Goal: Task Accomplishment & Management: Use online tool/utility

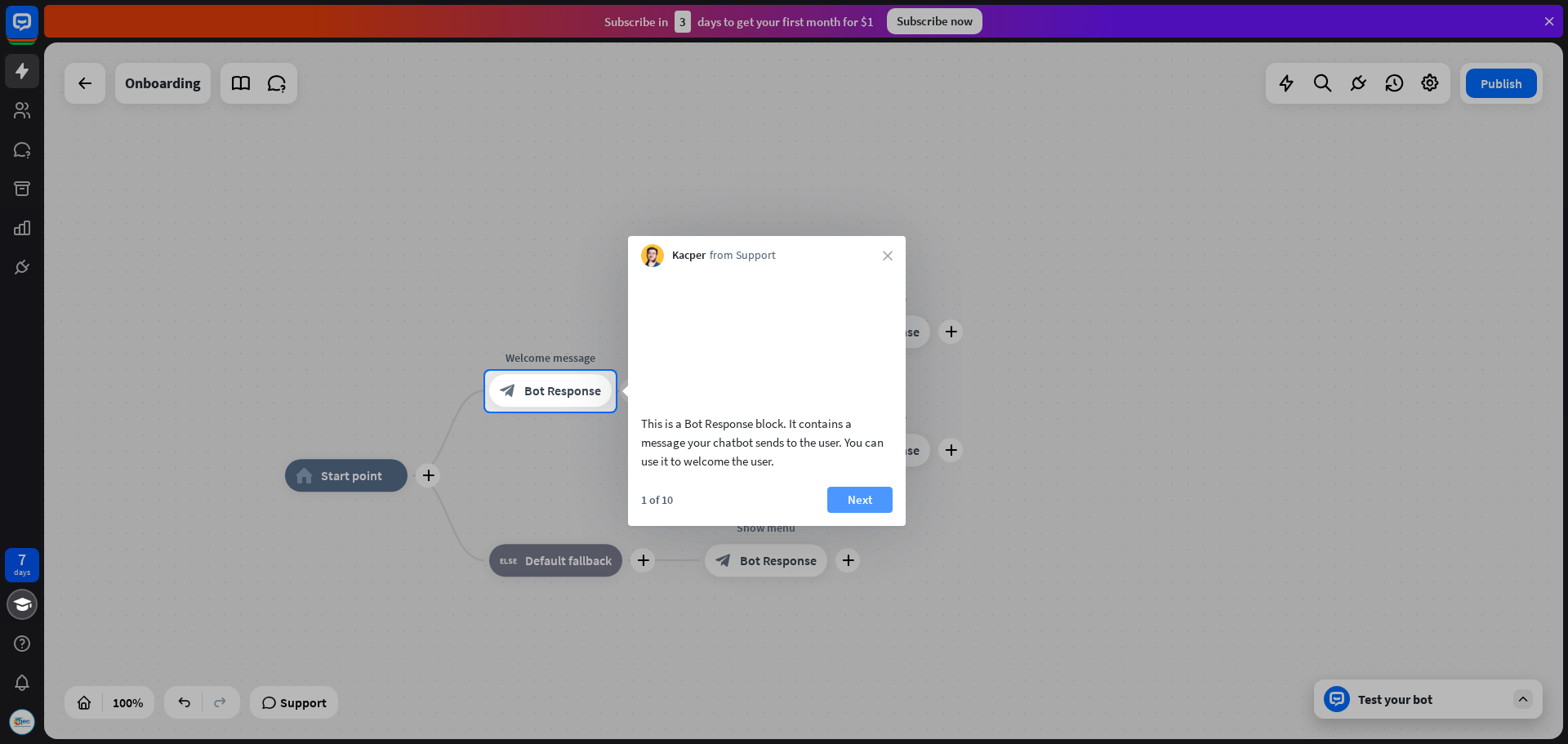
click at [864, 513] on button "Next" at bounding box center [859, 500] width 65 height 26
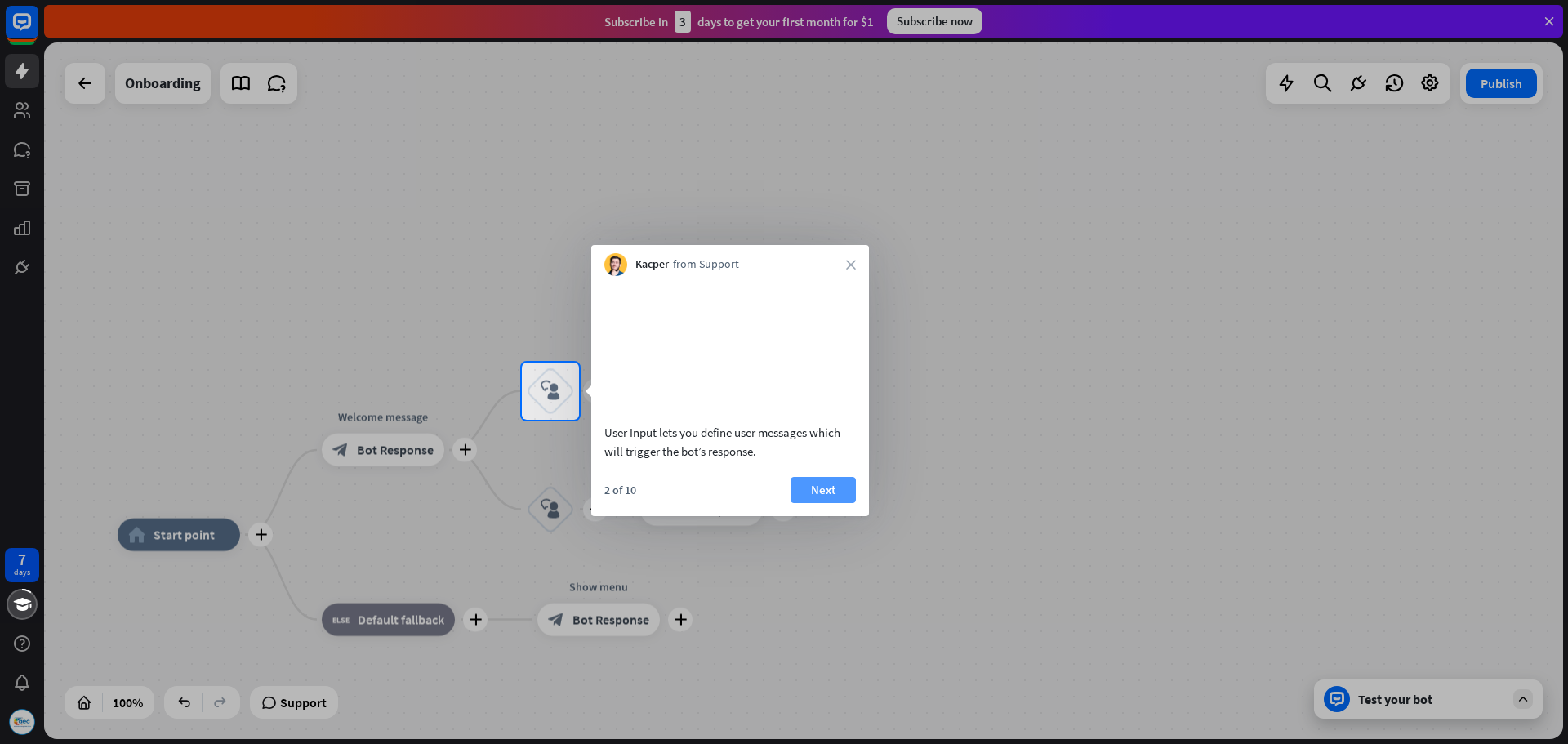
click at [799, 503] on button "Next" at bounding box center [822, 490] width 65 height 26
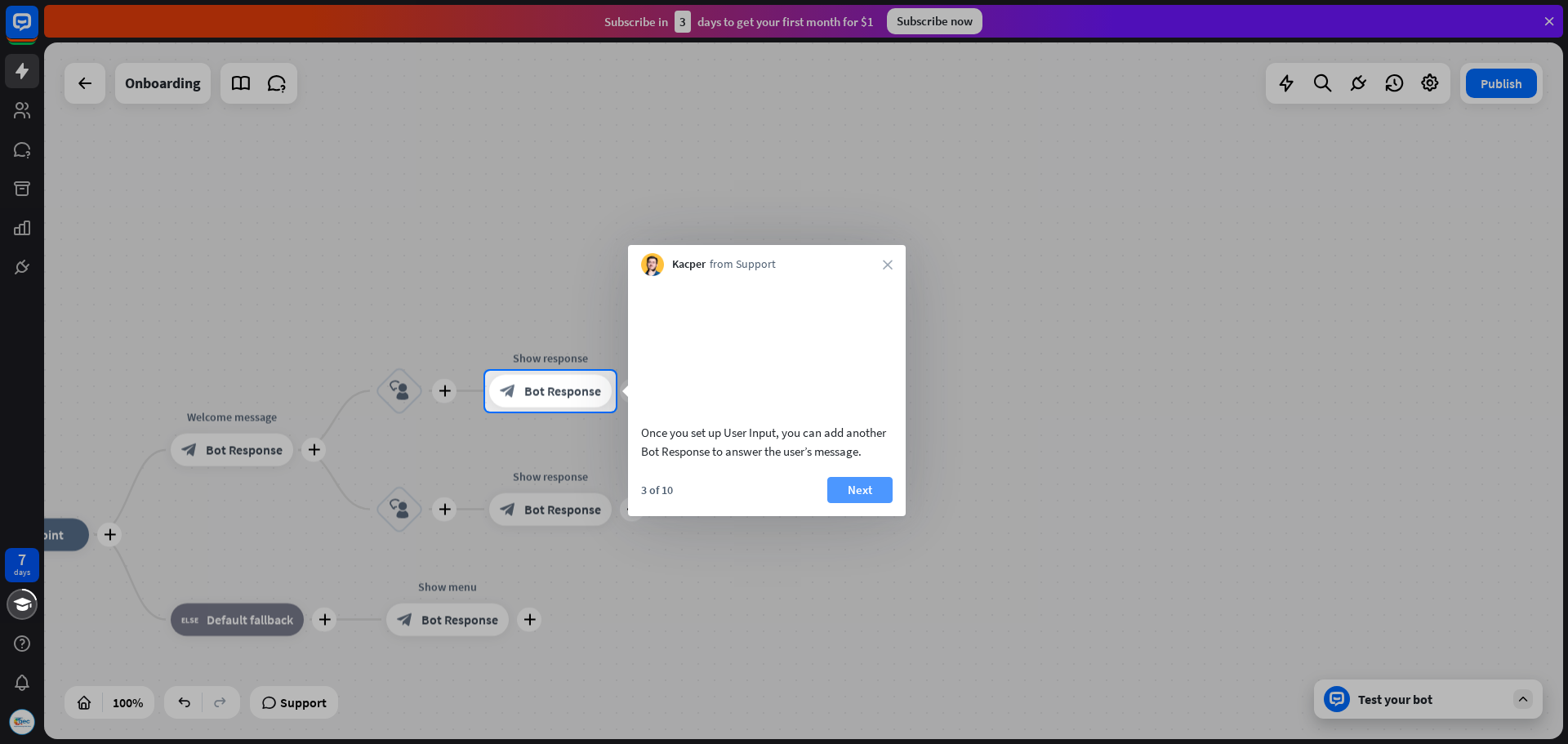
click at [852, 503] on button "Next" at bounding box center [859, 490] width 65 height 26
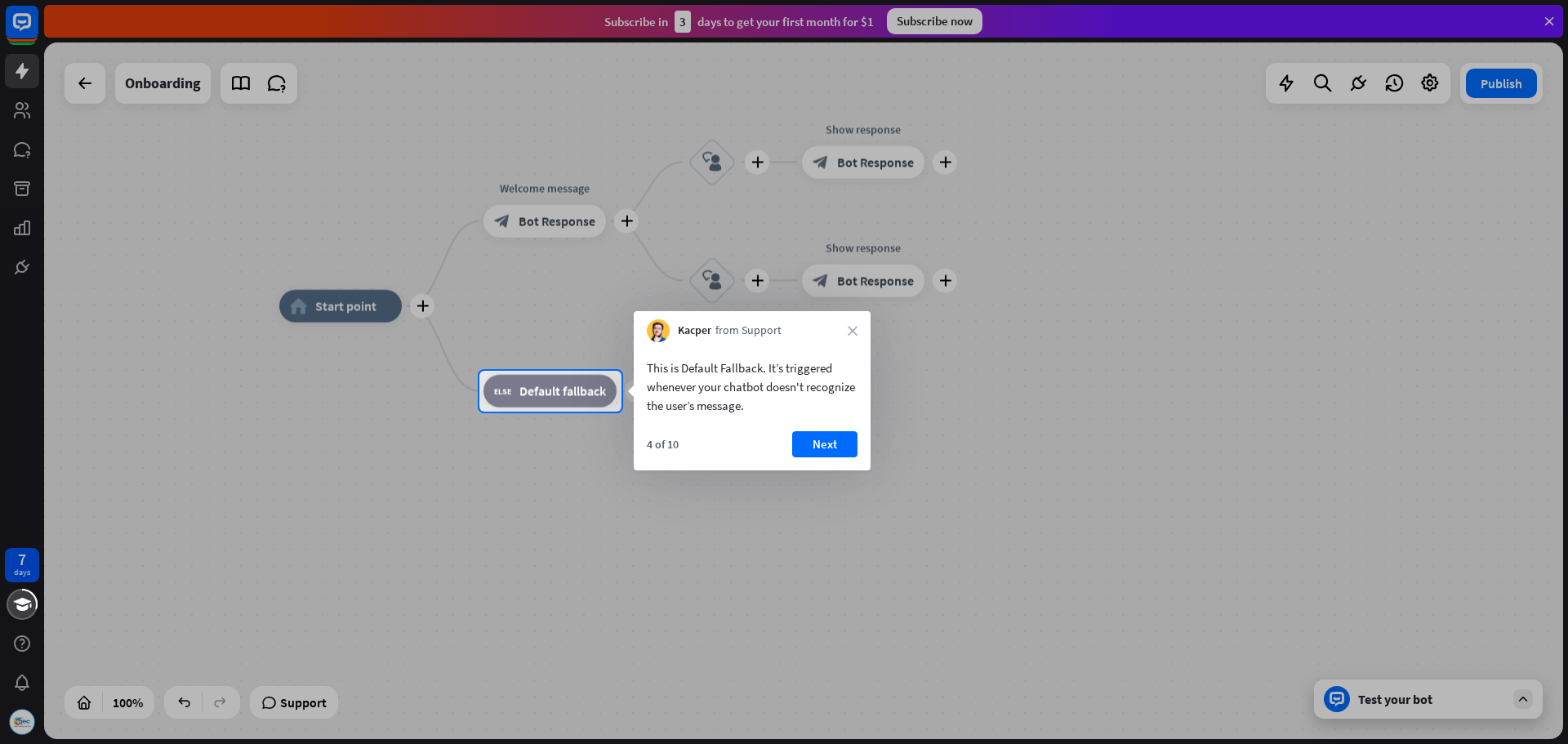
click at [814, 428] on div "This is Default Fallback. It’s triggered whenever your chatbot doesn't recogniz…" at bounding box center [752, 406] width 237 height 128
click at [815, 458] on div "4 of 10 Next" at bounding box center [752, 450] width 237 height 39
click at [819, 449] on button "Next" at bounding box center [824, 444] width 65 height 26
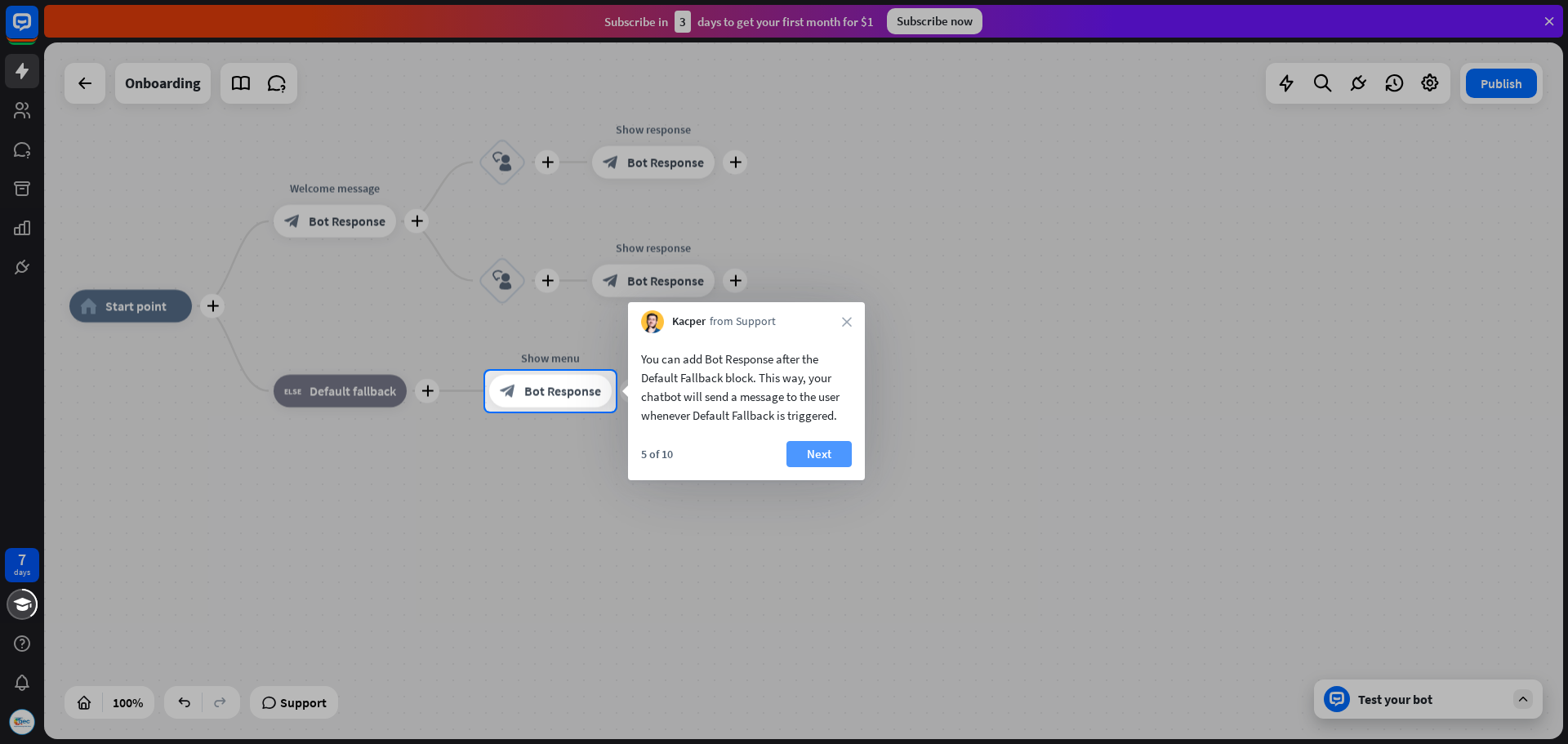
click at [808, 451] on button "Next" at bounding box center [818, 454] width 65 height 26
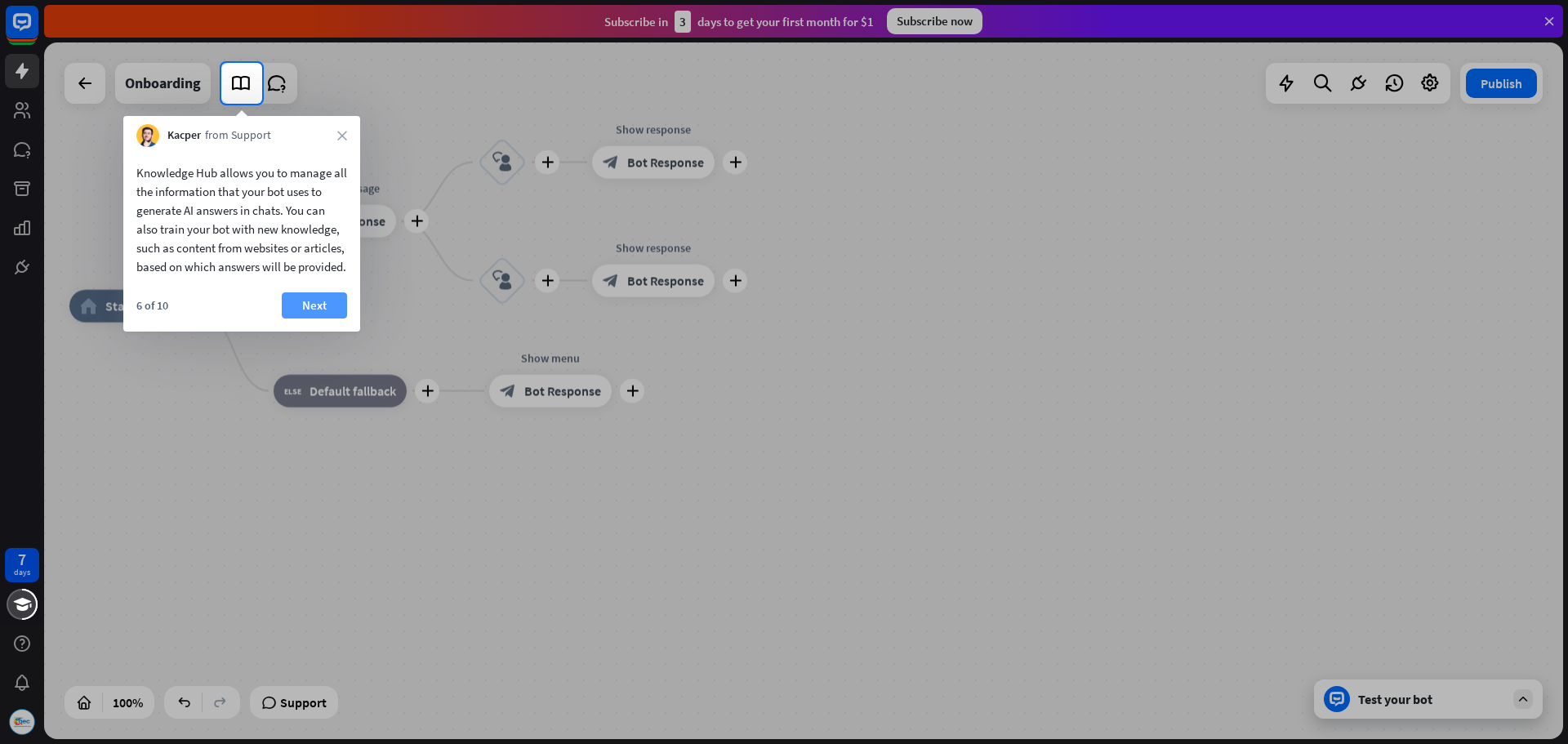
click at [340, 319] on button "Next" at bounding box center [313, 306] width 65 height 26
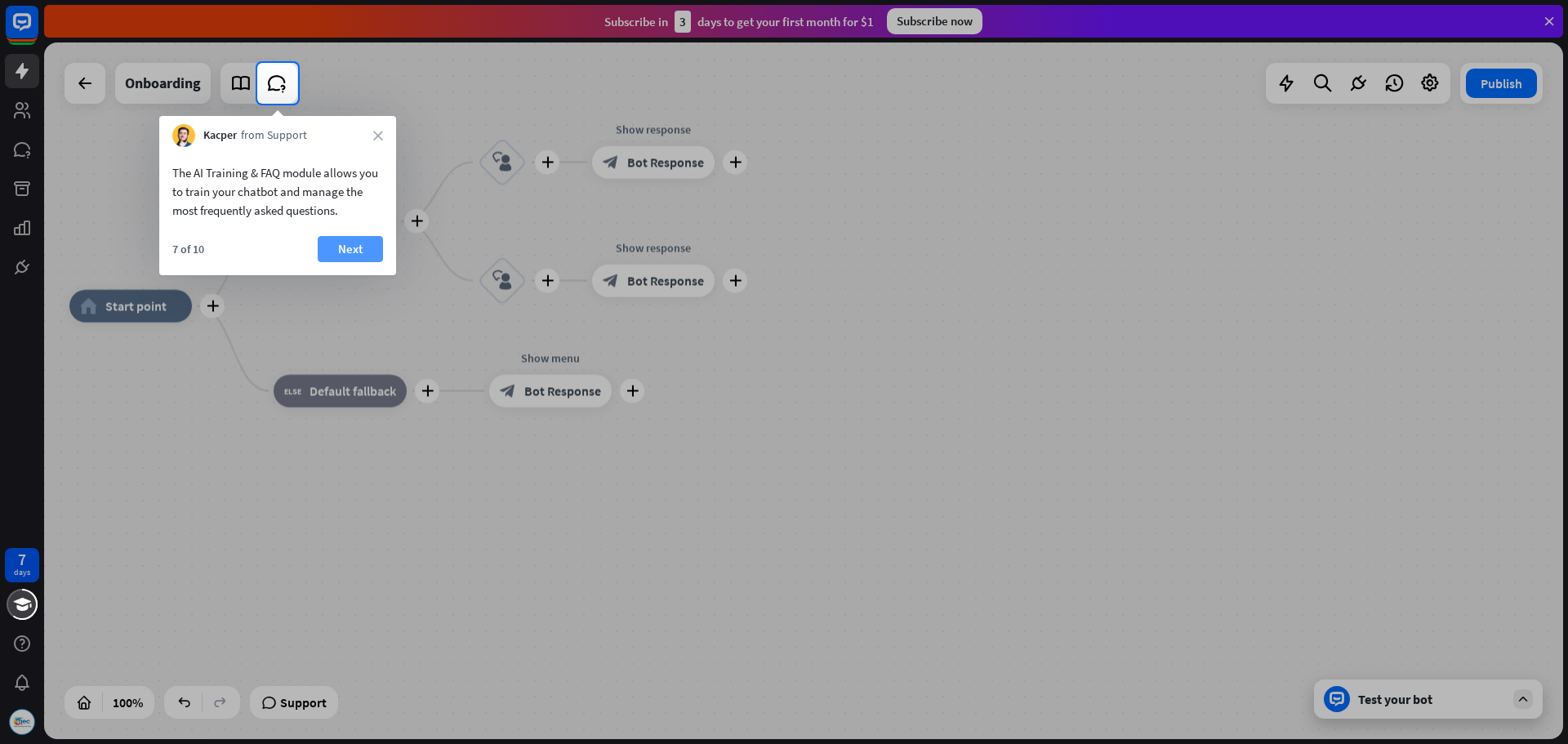
click at [340, 243] on button "Next" at bounding box center [349, 249] width 65 height 26
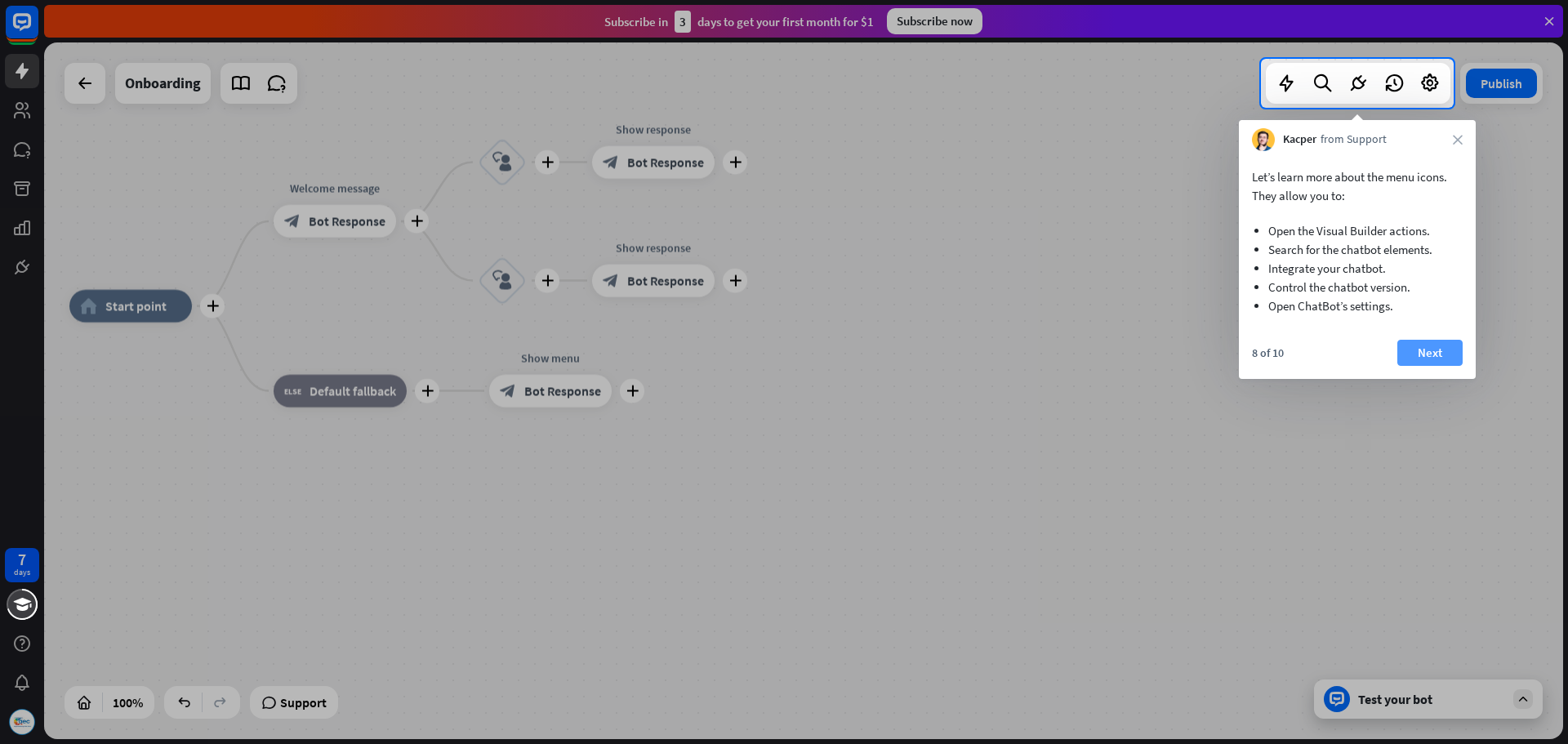
click at [1428, 347] on button "Next" at bounding box center [1429, 353] width 65 height 26
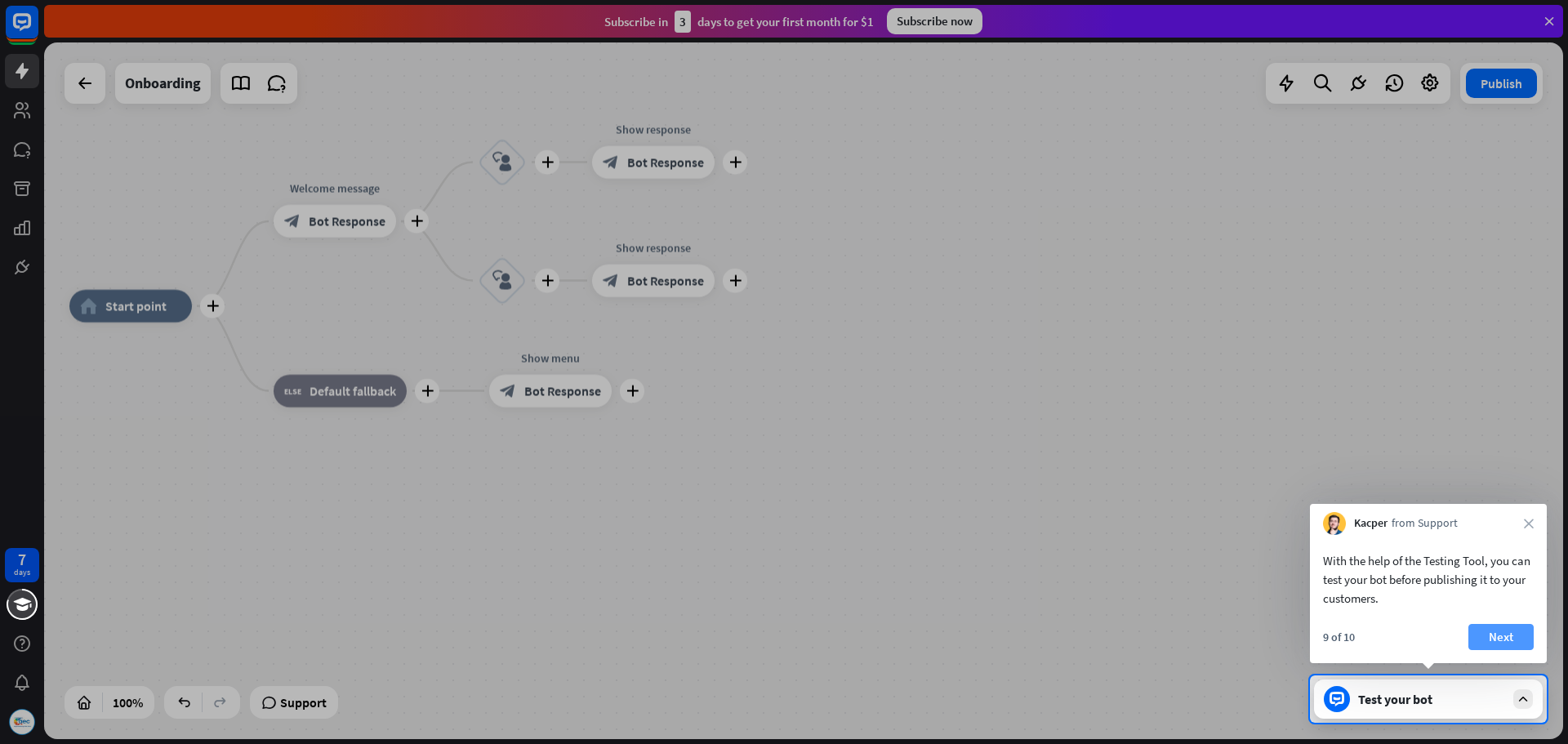
click at [1503, 626] on button "Next" at bounding box center [1500, 637] width 65 height 26
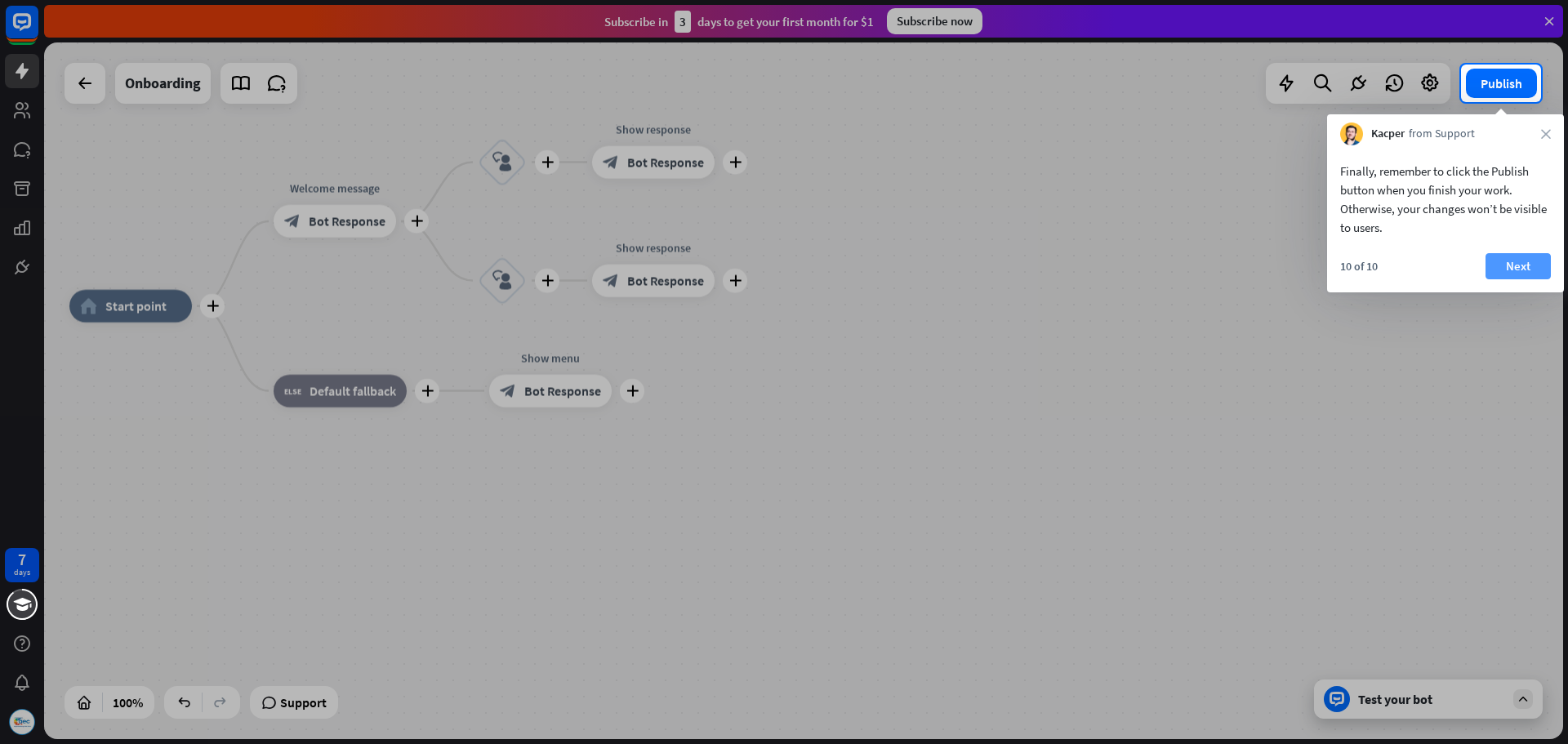
click at [1525, 265] on button "Next" at bounding box center [1517, 267] width 65 height 26
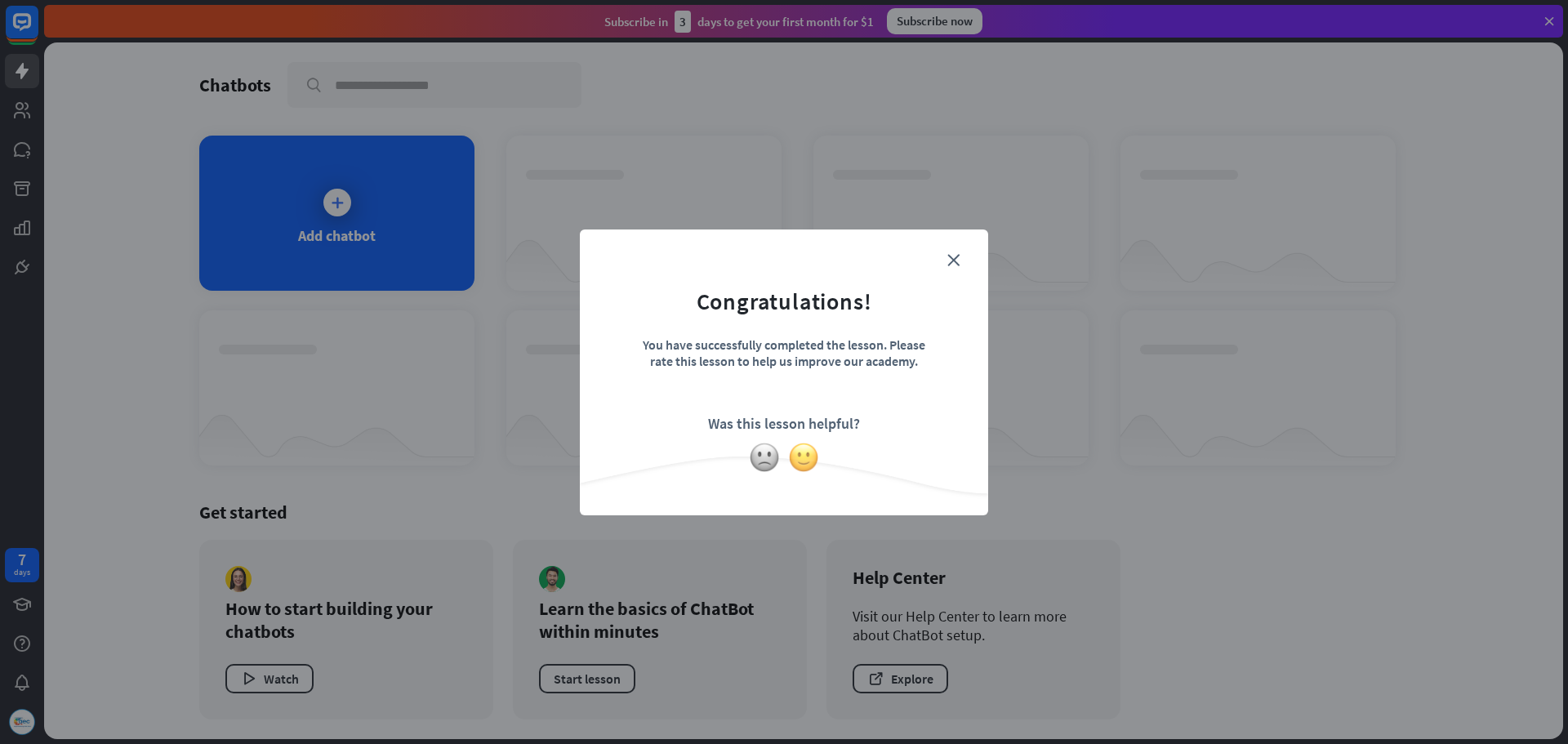
click at [807, 464] on img at bounding box center [802, 457] width 31 height 31
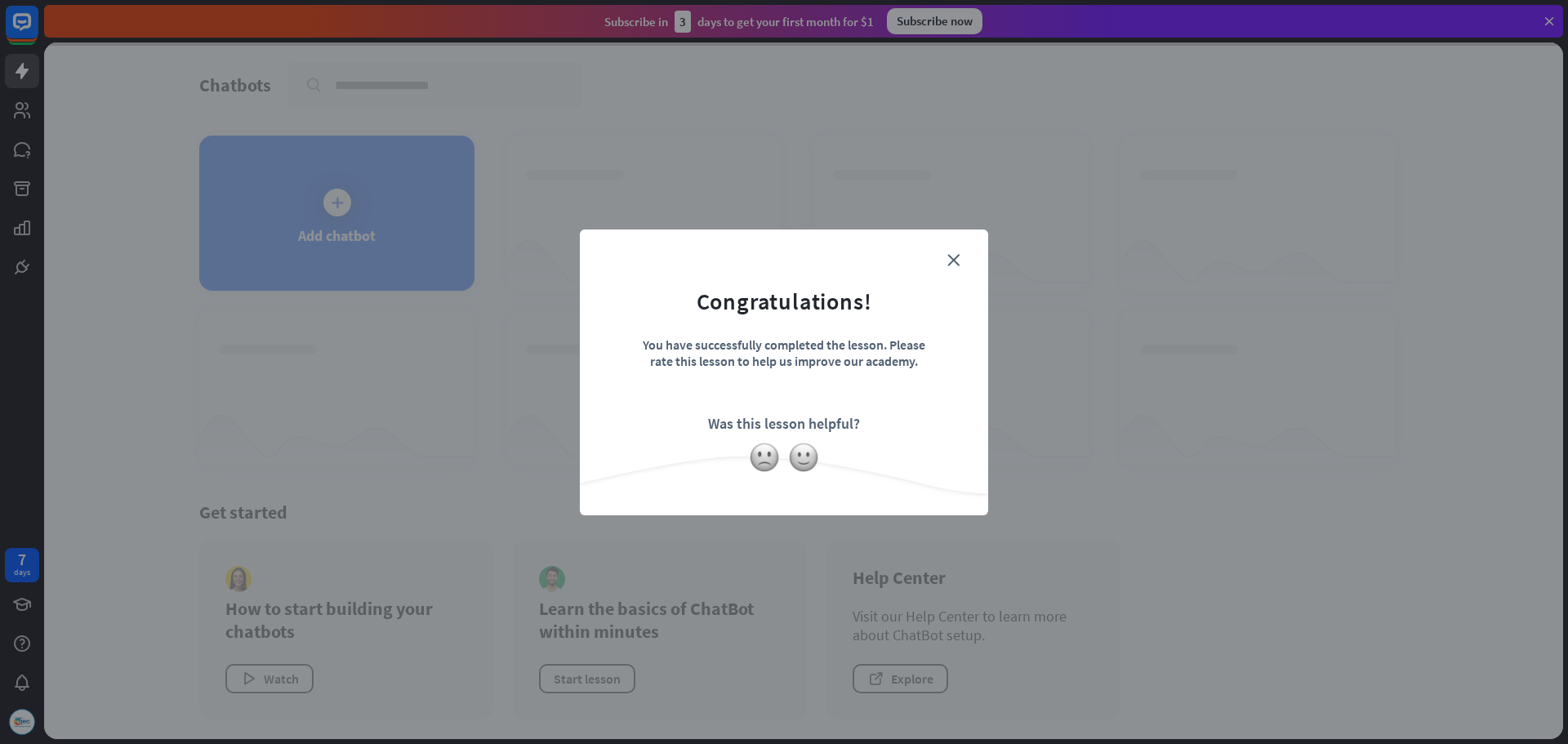
click at [960, 257] on form "Congratulations! You have successfully completed the lesson. Please rate this l…" at bounding box center [784, 348] width 367 height 196
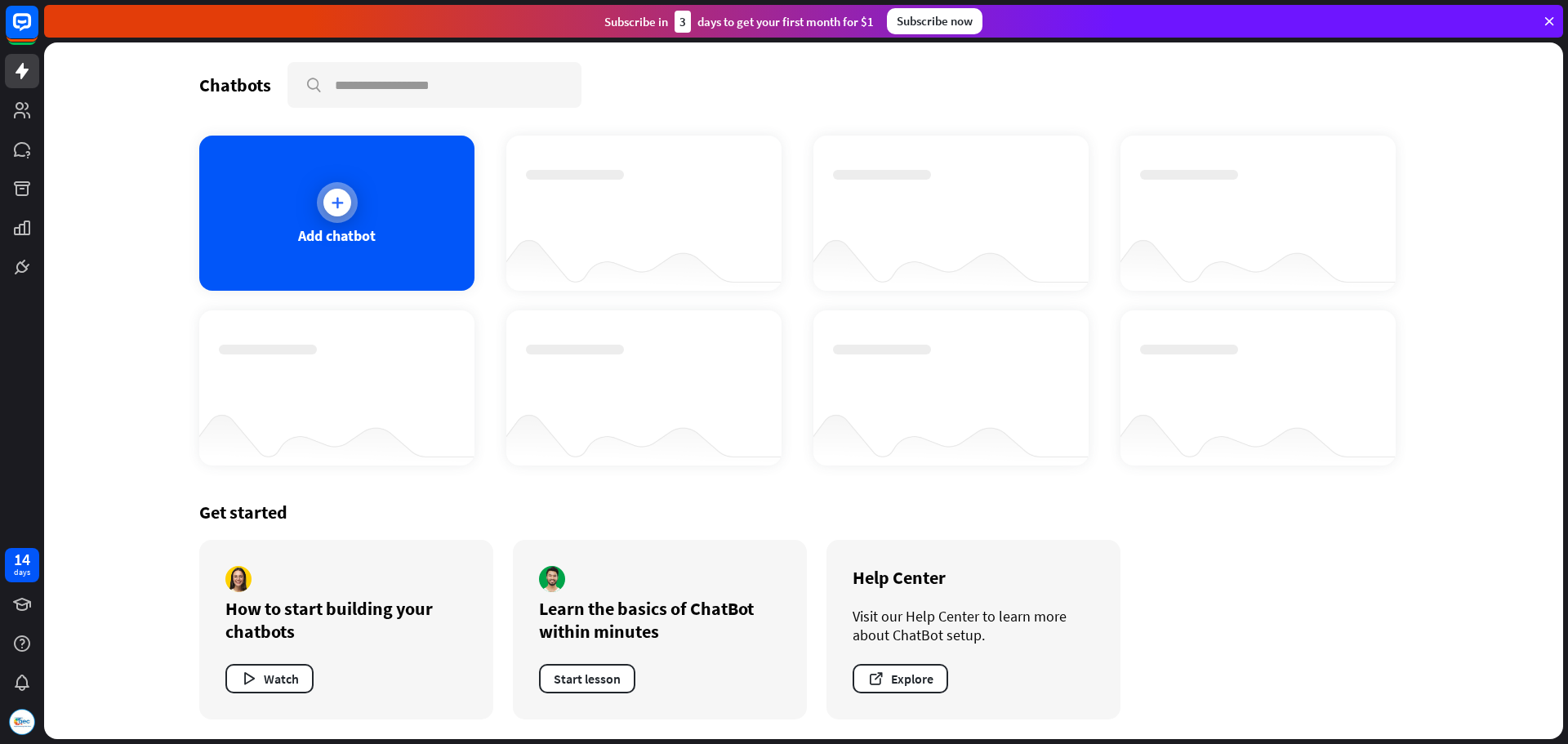
click at [352, 250] on div "Add chatbot" at bounding box center [337, 213] width 275 height 155
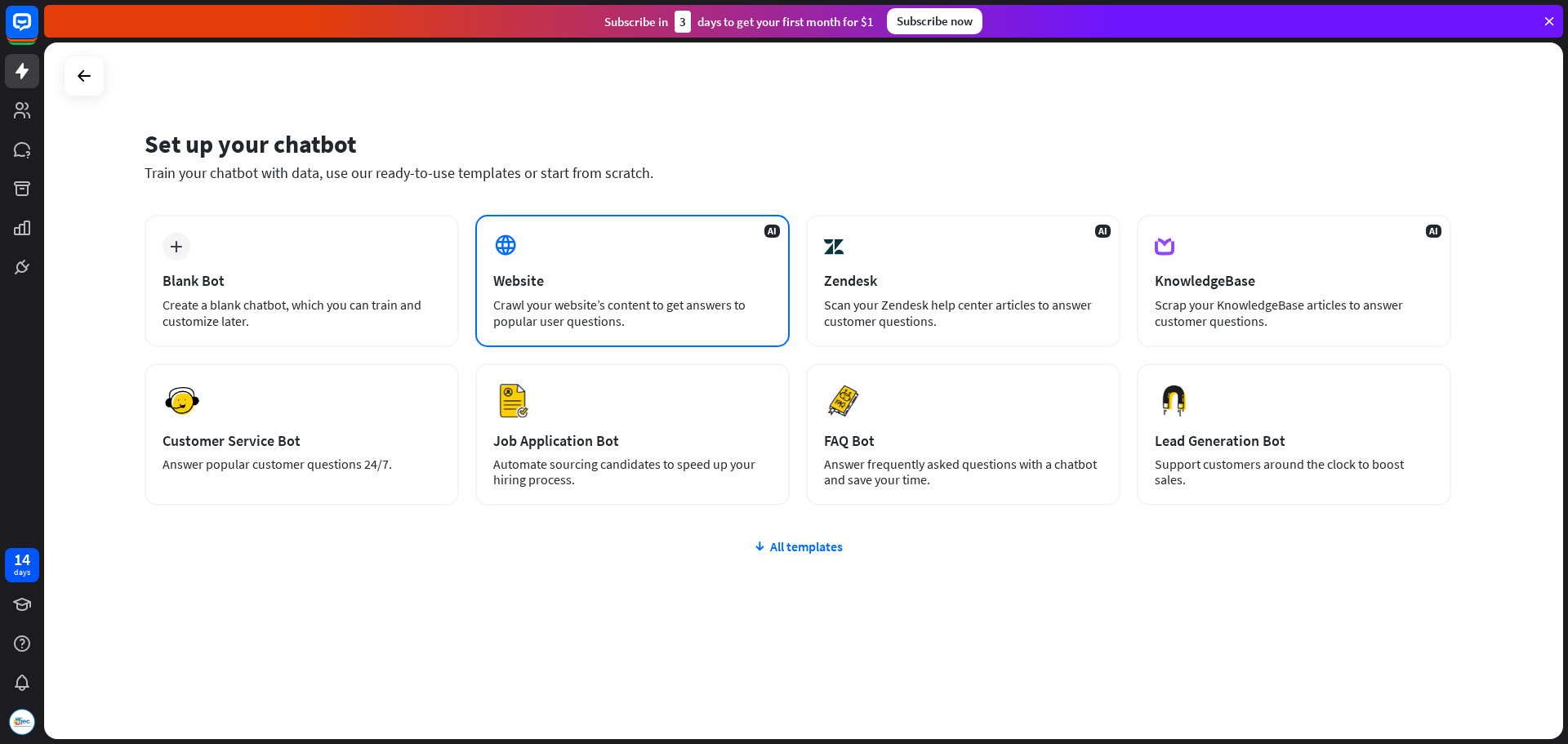
click at [653, 304] on div "Crawl your website’s content to get answers to popular user questions." at bounding box center [632, 313] width 278 height 33
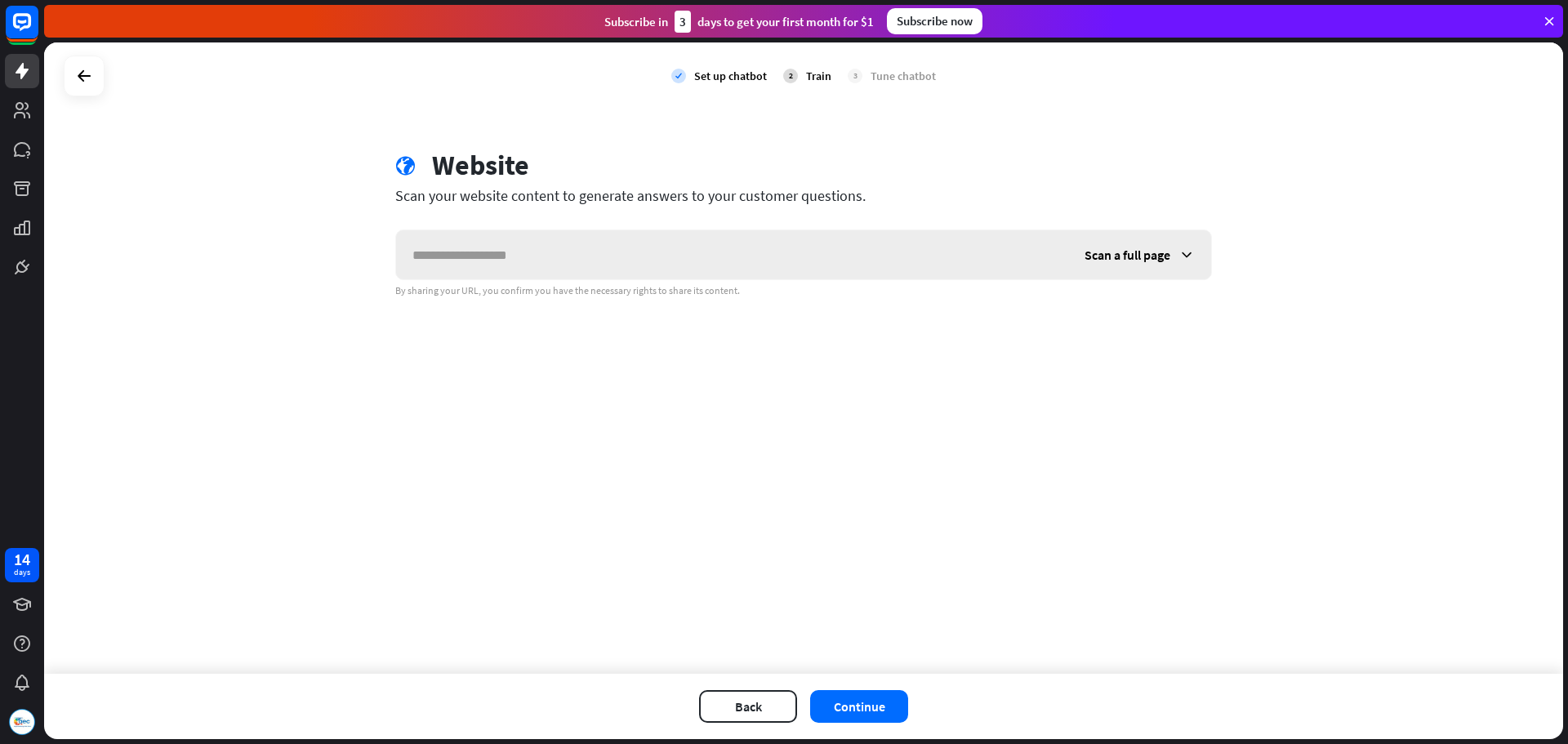
click at [634, 251] on input "text" at bounding box center [732, 255] width 672 height 49
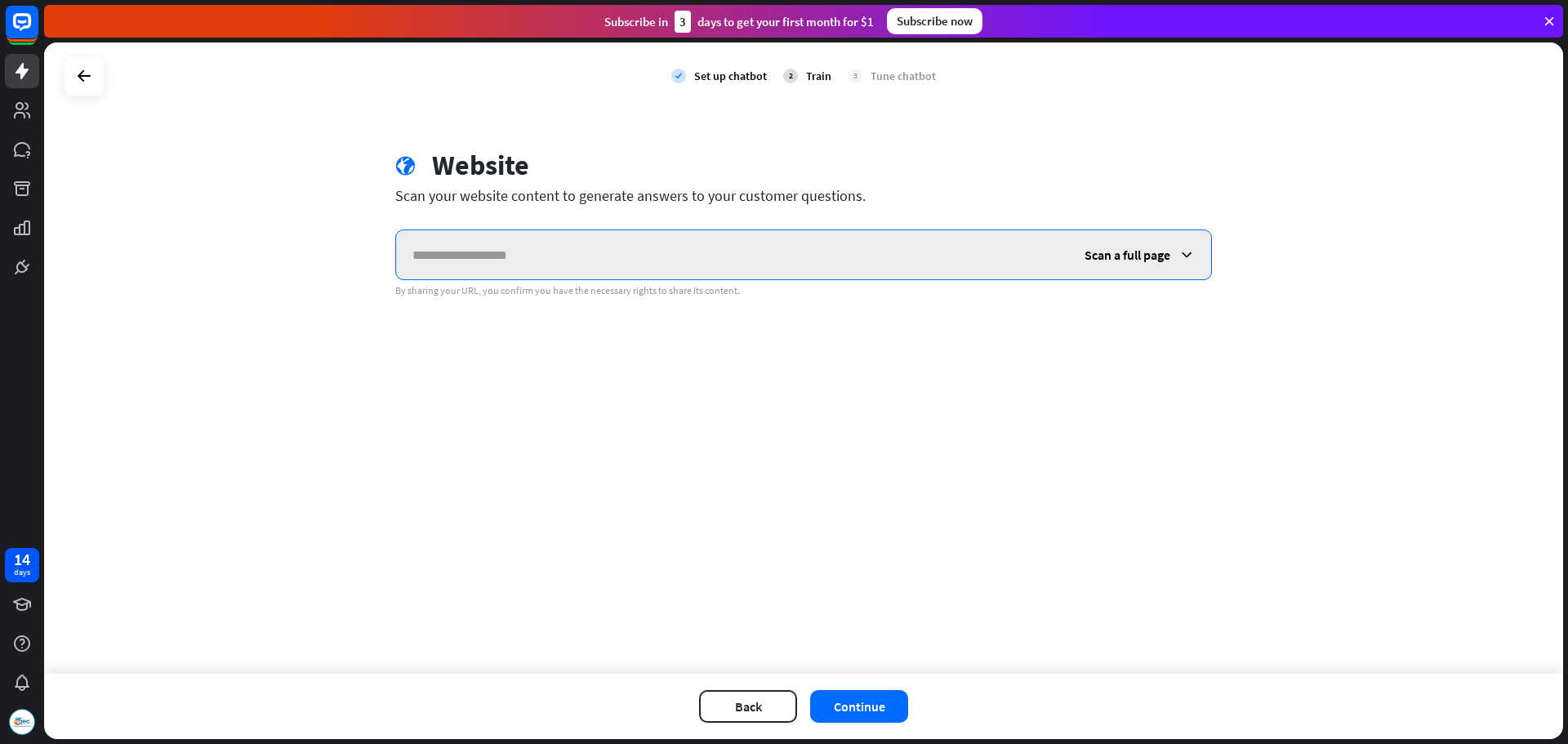
paste input "**********"
type input "**********"
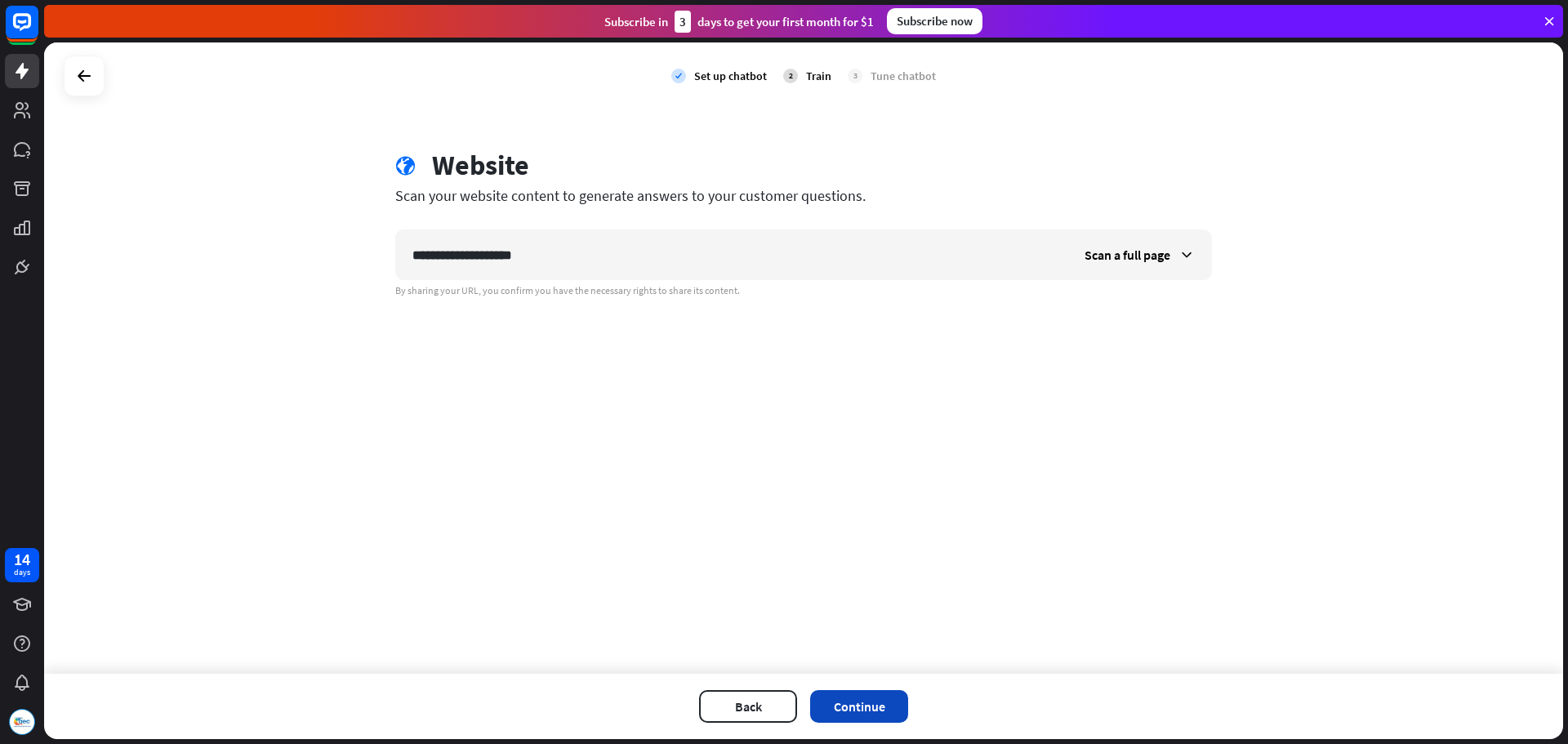
click at [886, 717] on button "Continue" at bounding box center [859, 706] width 98 height 33
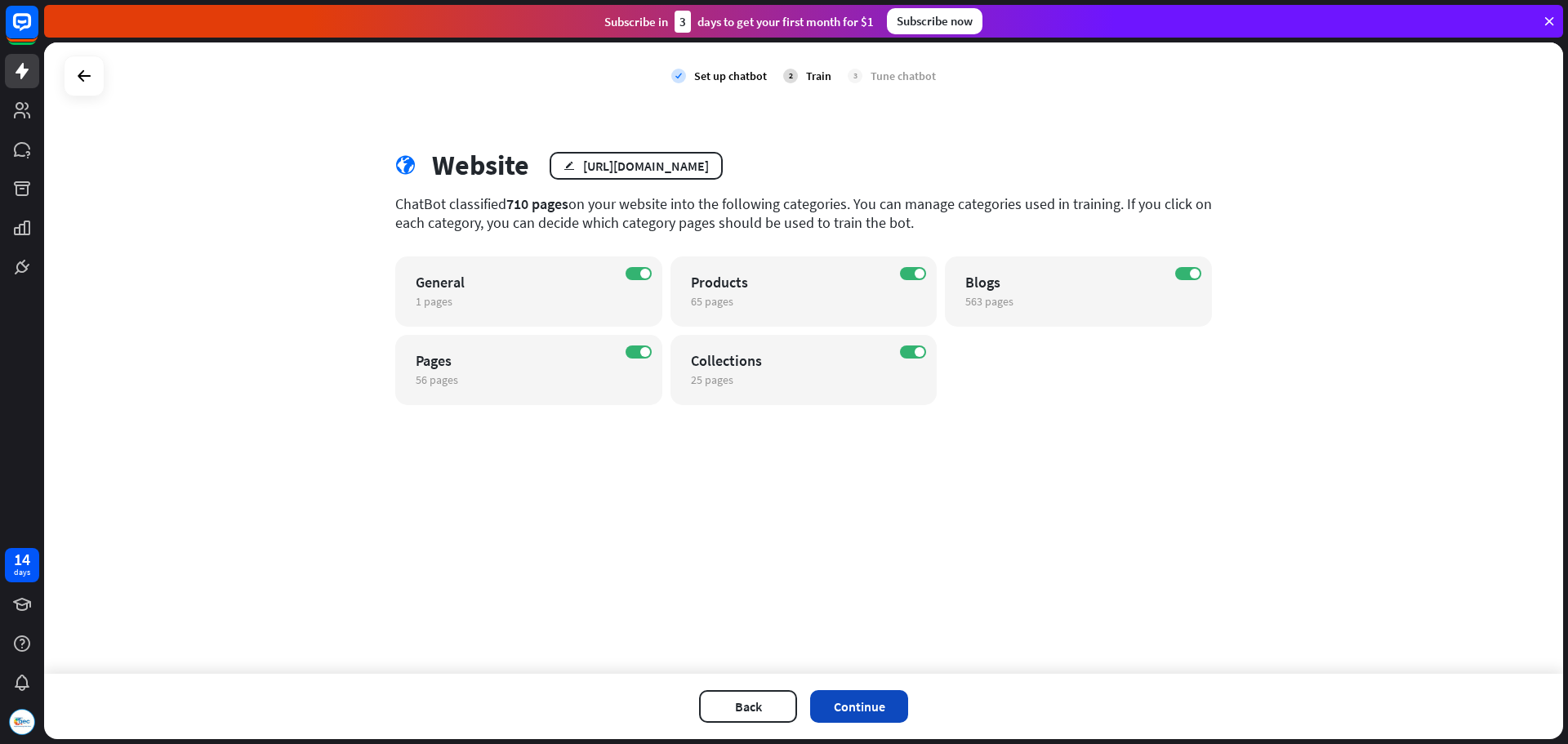
click at [854, 703] on button "Continue" at bounding box center [859, 706] width 98 height 33
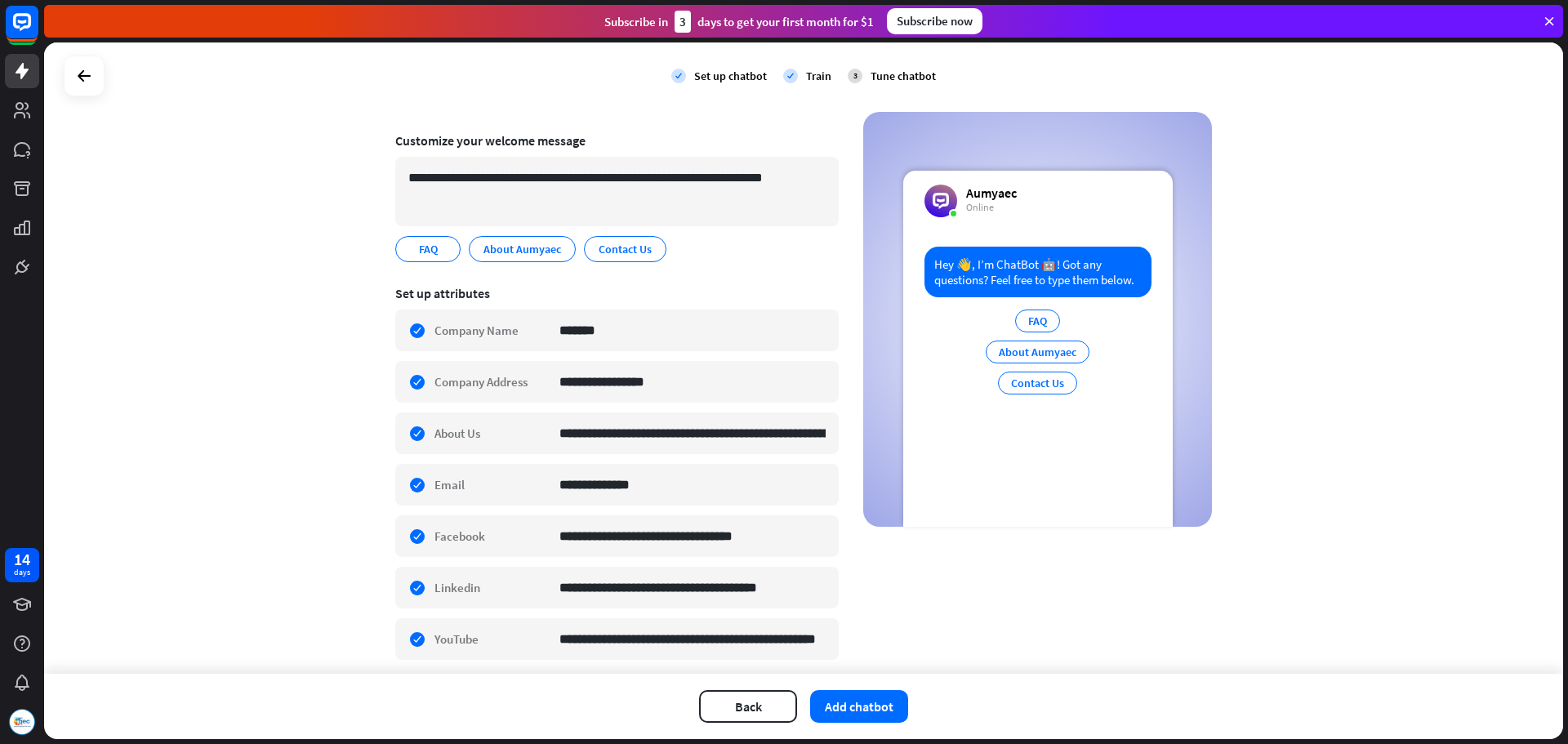
scroll to position [157, 0]
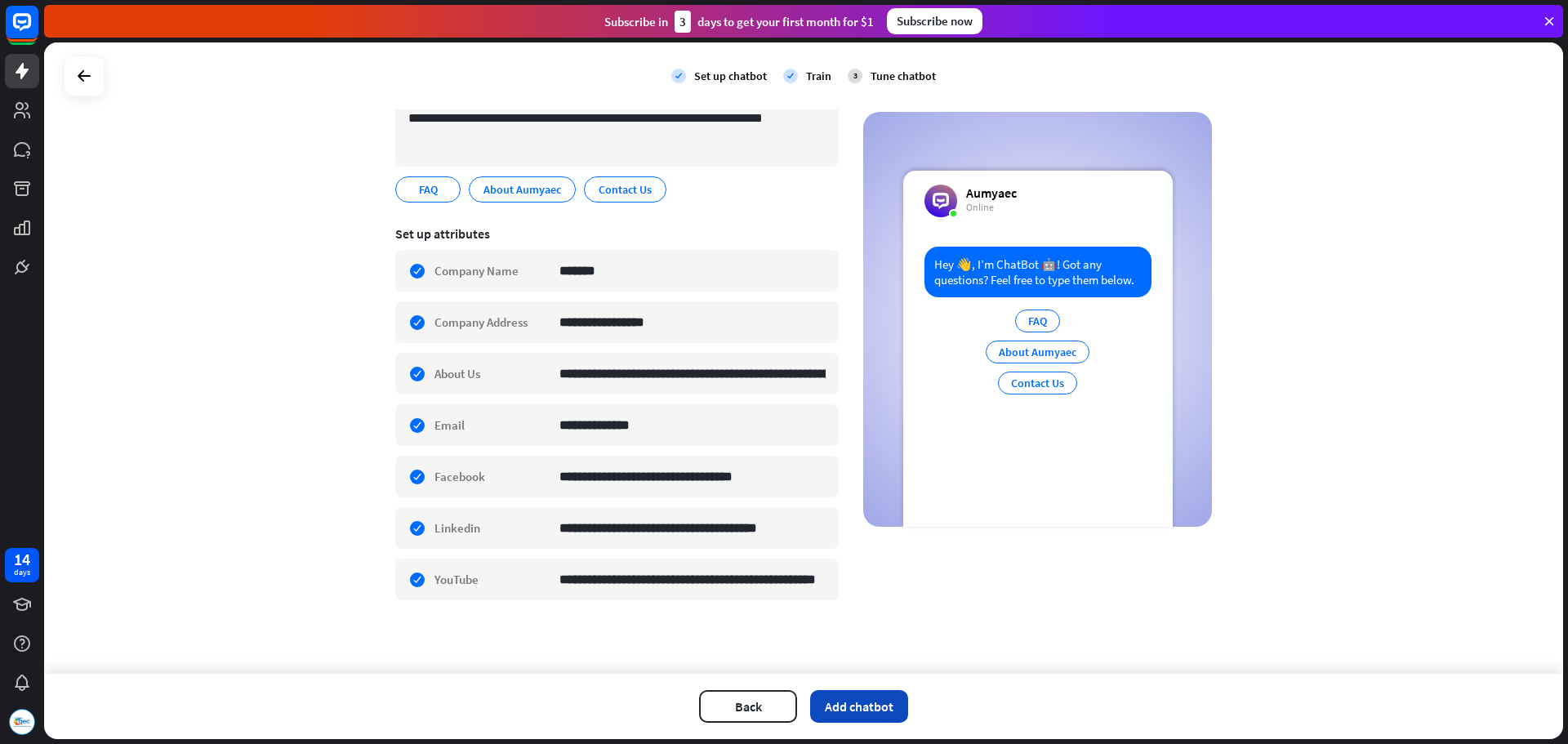
click at [848, 698] on button "Add chatbot" at bounding box center [859, 706] width 98 height 33
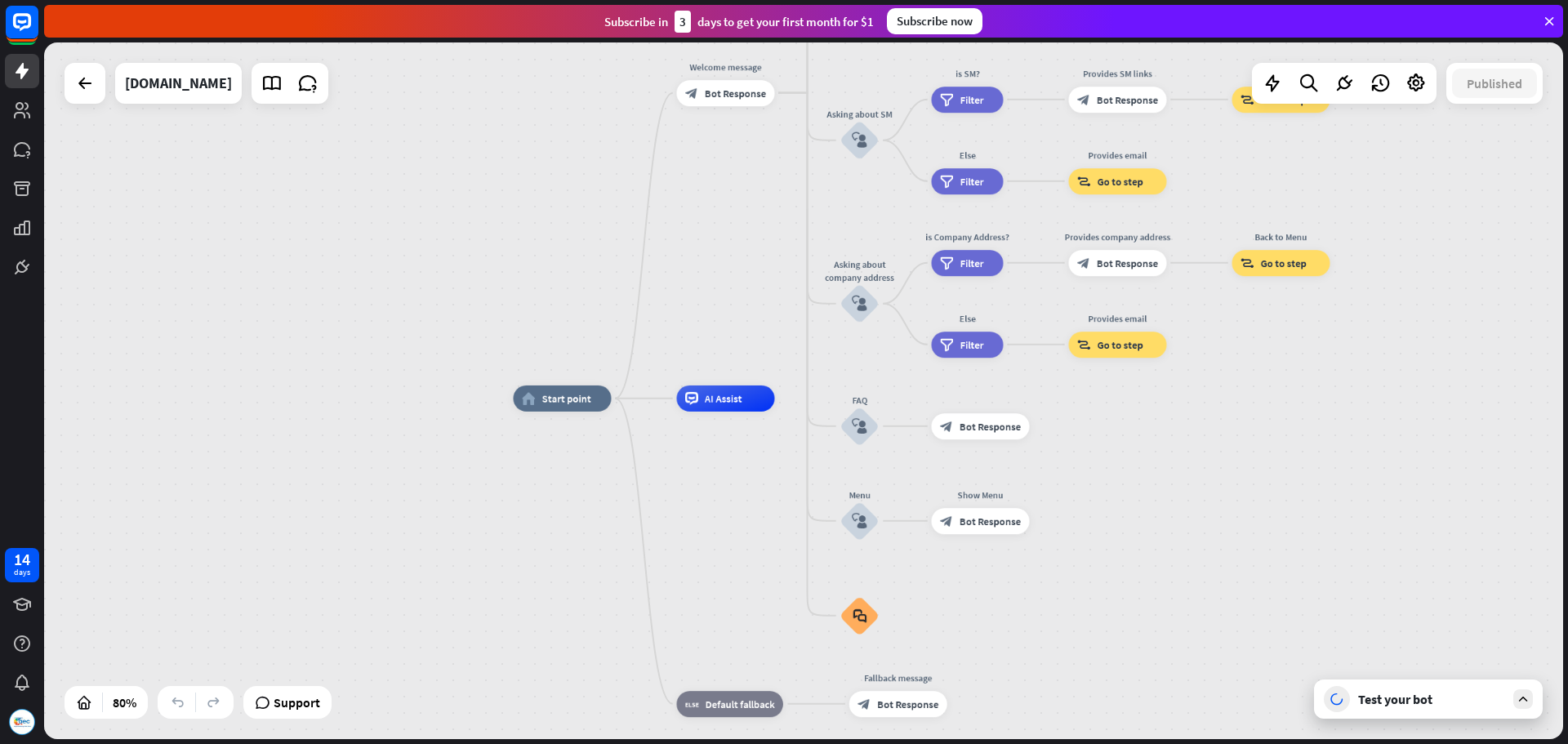
click at [1413, 713] on div "Test your bot" at bounding box center [1427, 699] width 229 height 39
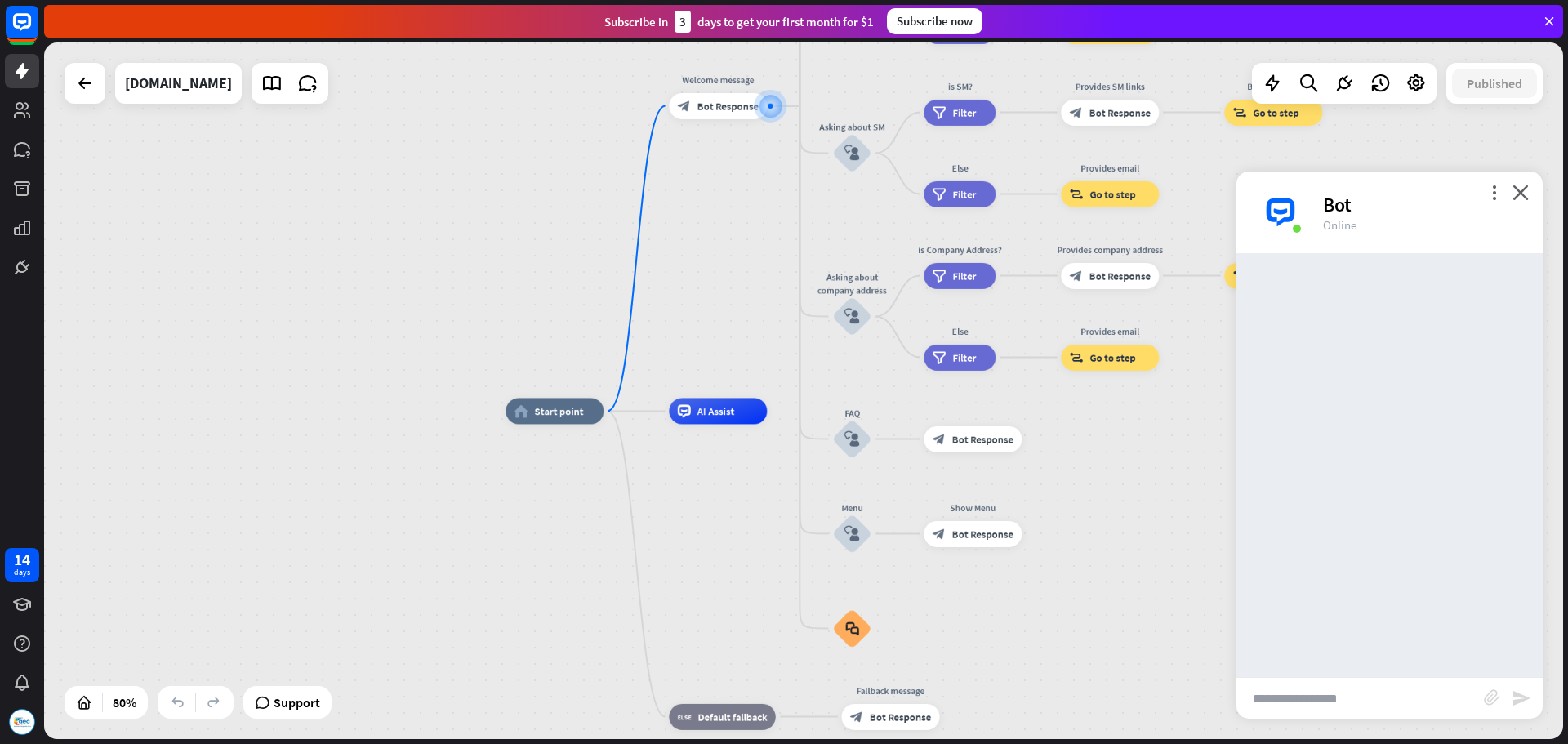
click at [1389, 690] on input "text" at bounding box center [1360, 698] width 248 height 41
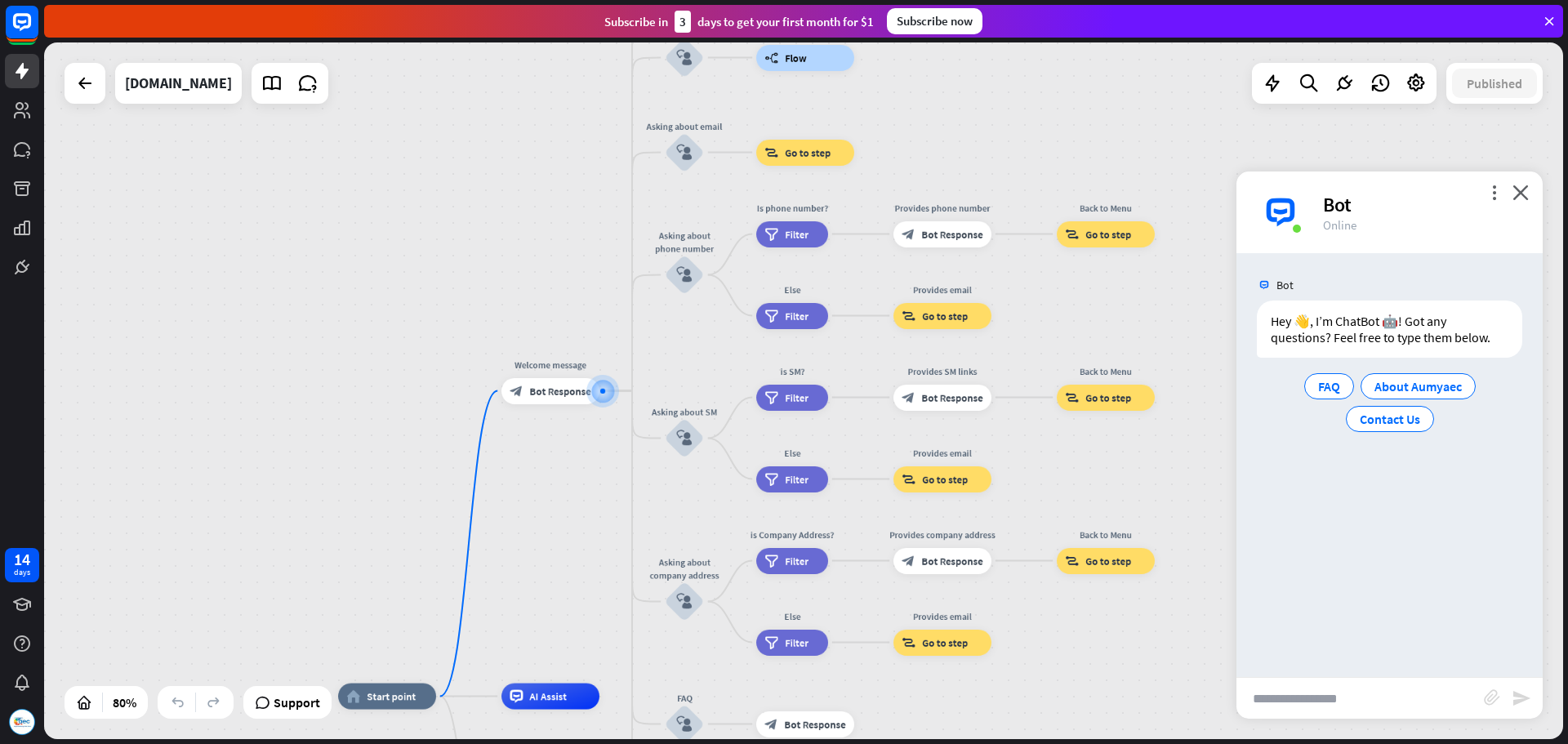
click at [1380, 695] on input "text" at bounding box center [1360, 698] width 248 height 41
type input "********"
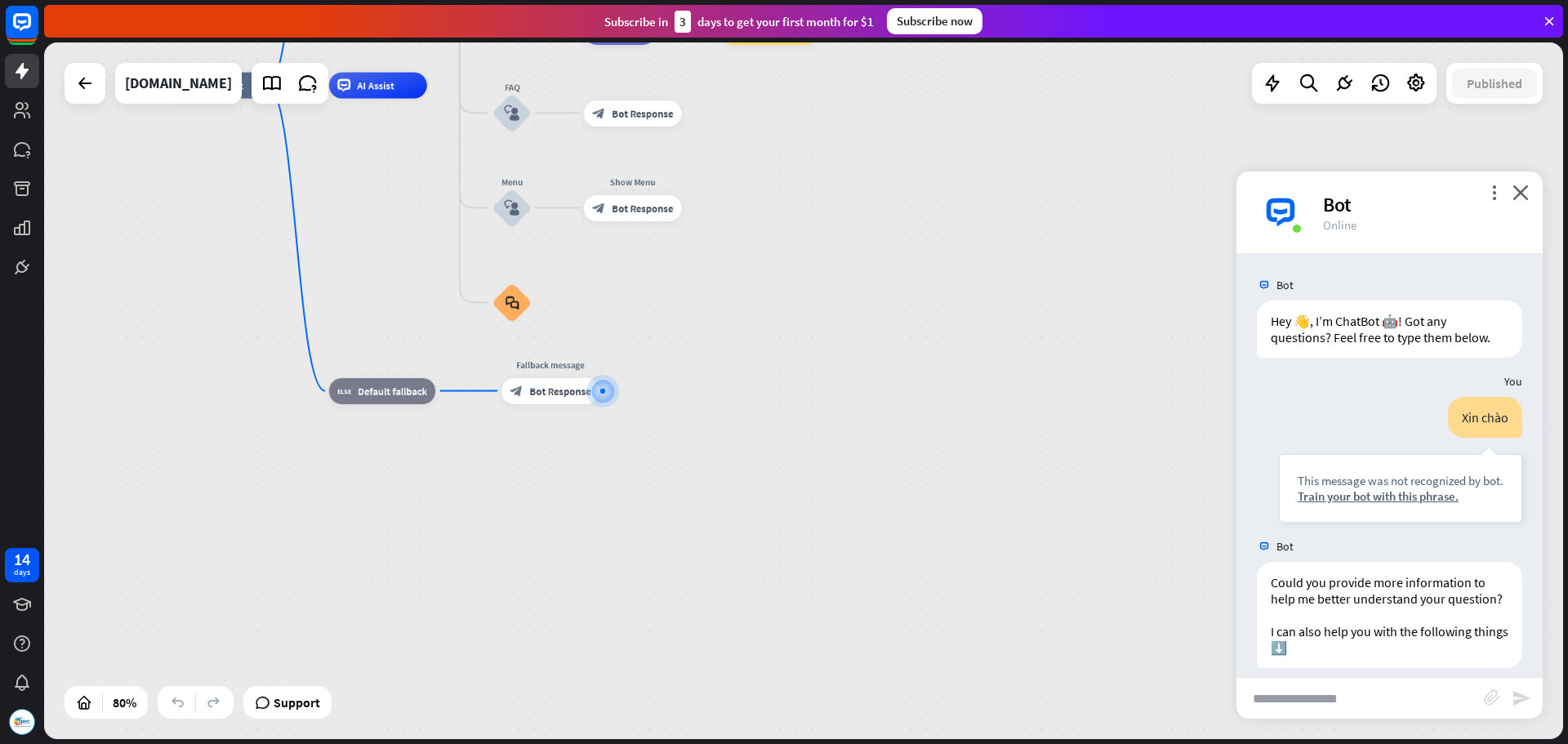
scroll to position [77, 0]
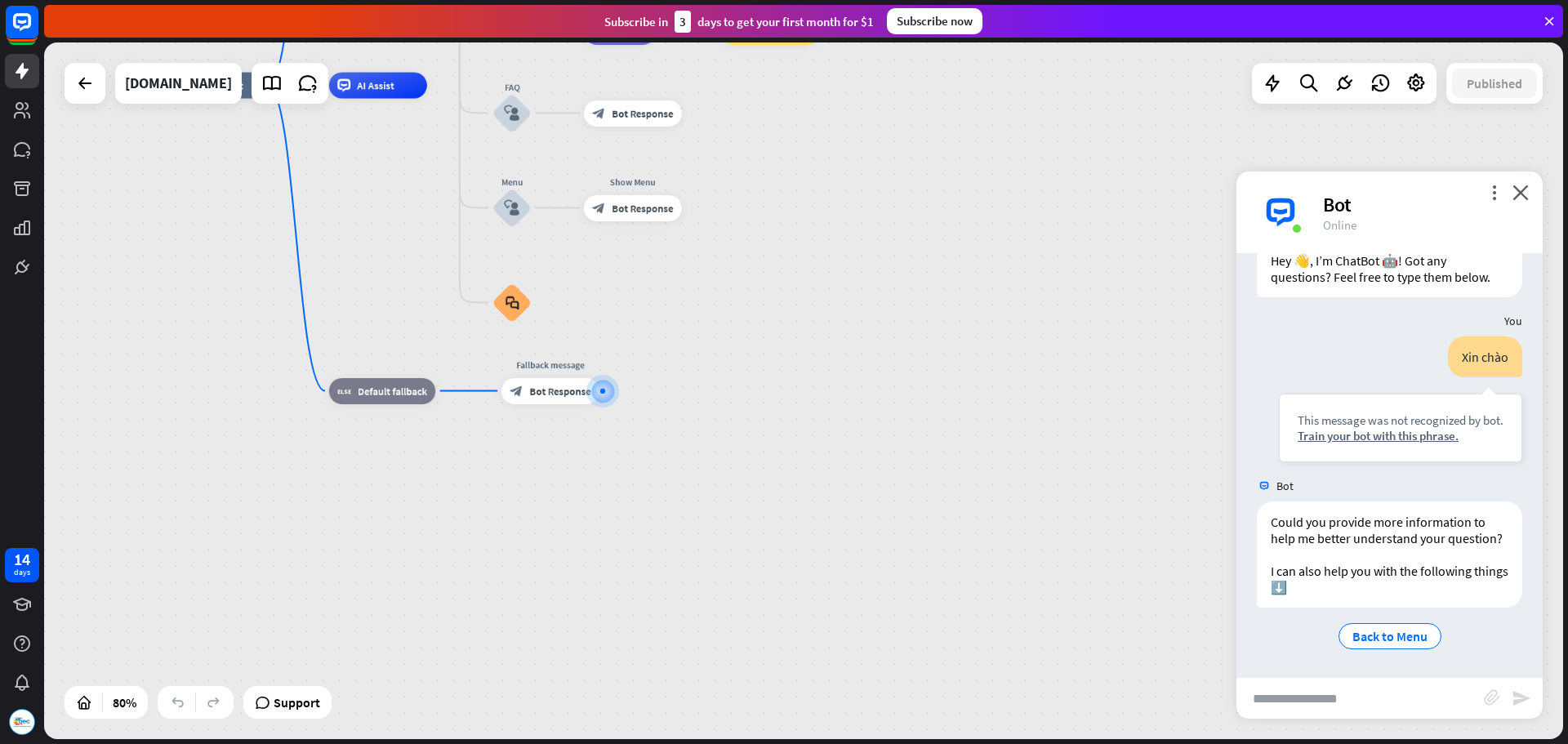
click at [1380, 695] on input "text" at bounding box center [1360, 698] width 248 height 41
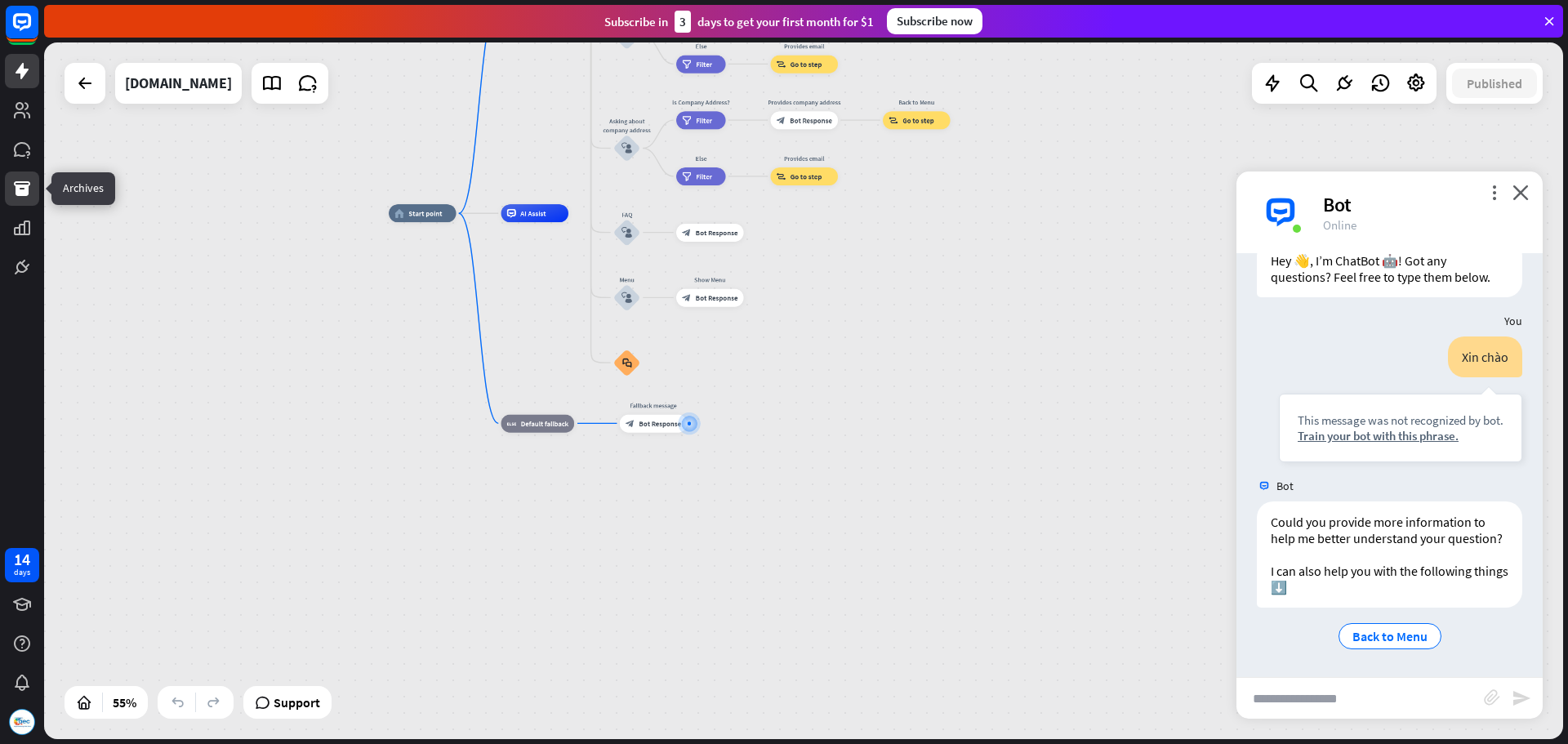
click at [12, 193] on link at bounding box center [22, 189] width 34 height 34
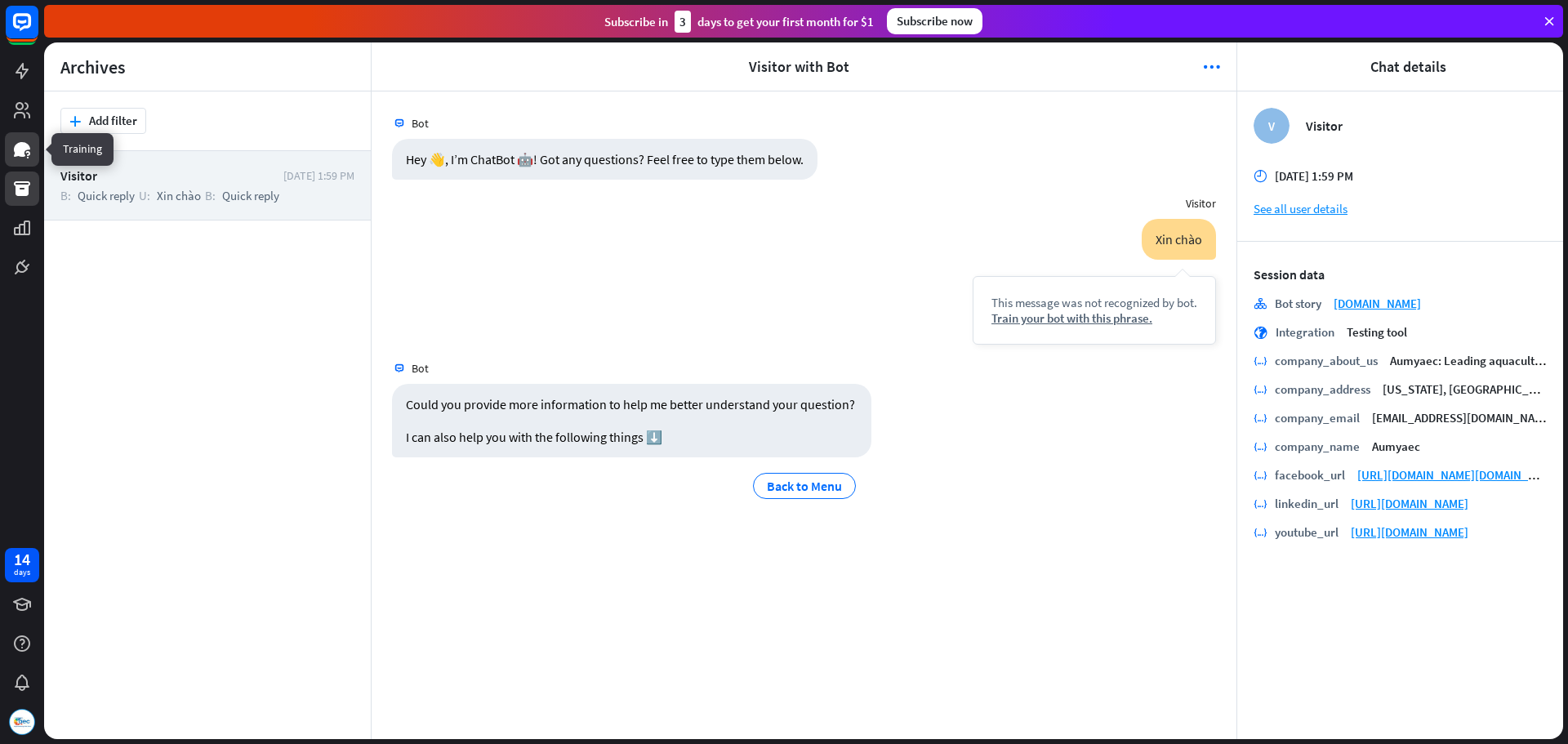
click at [8, 149] on link at bounding box center [22, 150] width 34 height 34
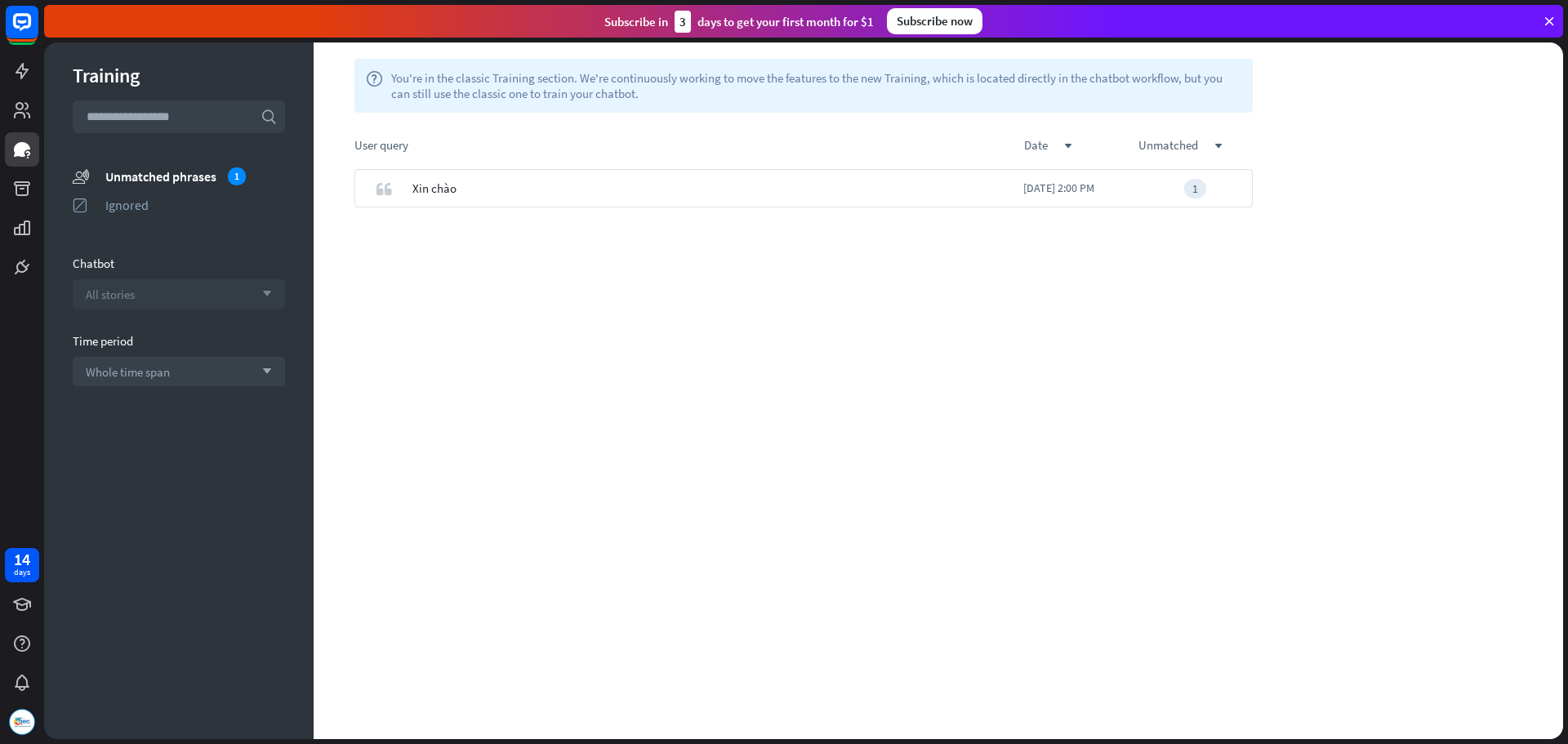
click at [122, 295] on span "All stories" at bounding box center [110, 295] width 49 height 16
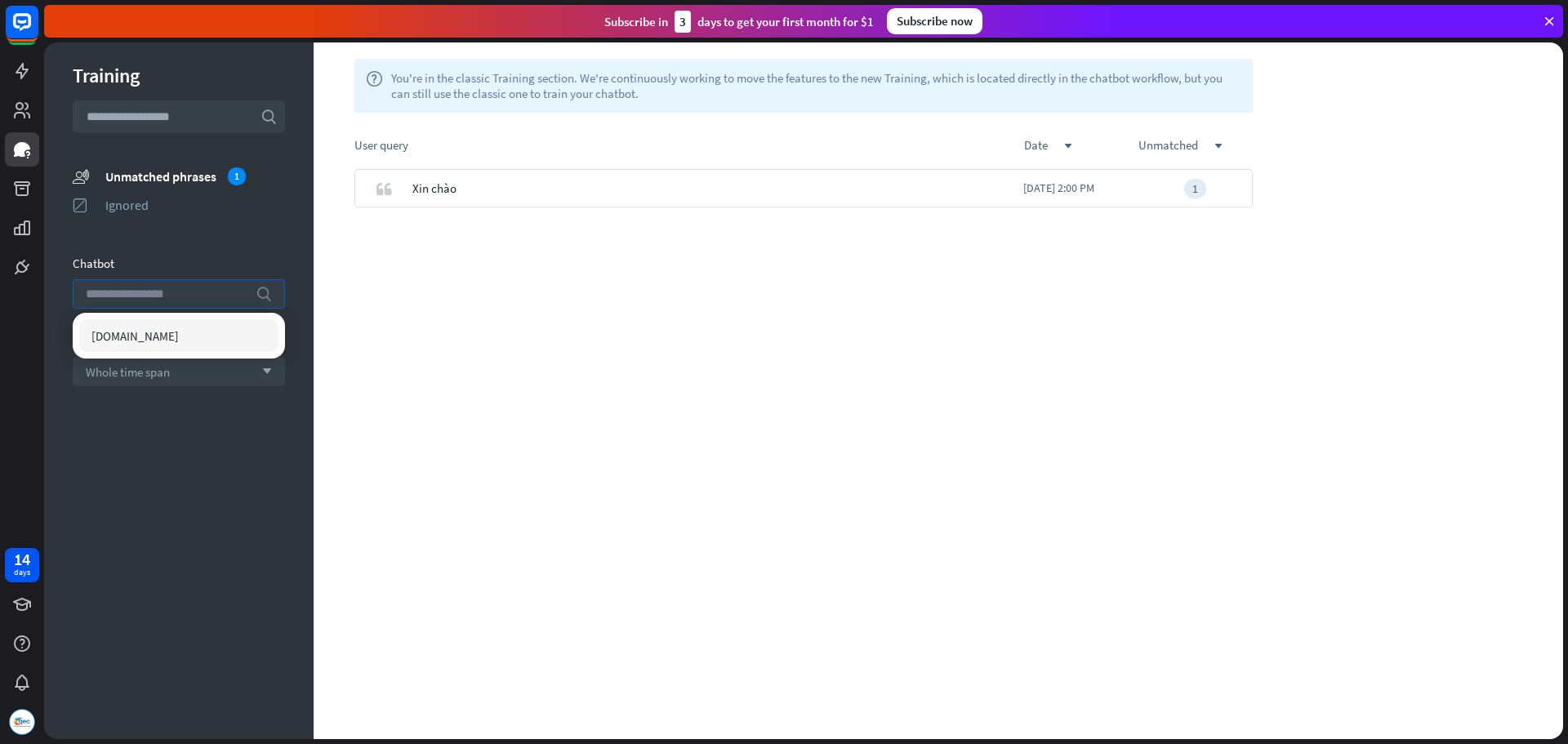
click at [122, 295] on input "search" at bounding box center [167, 295] width 162 height 28
click at [133, 420] on div "Training search unmatched_phrases Unmatched phrases 1 ignored Ignored Chatbot s…" at bounding box center [179, 391] width 269 height 697
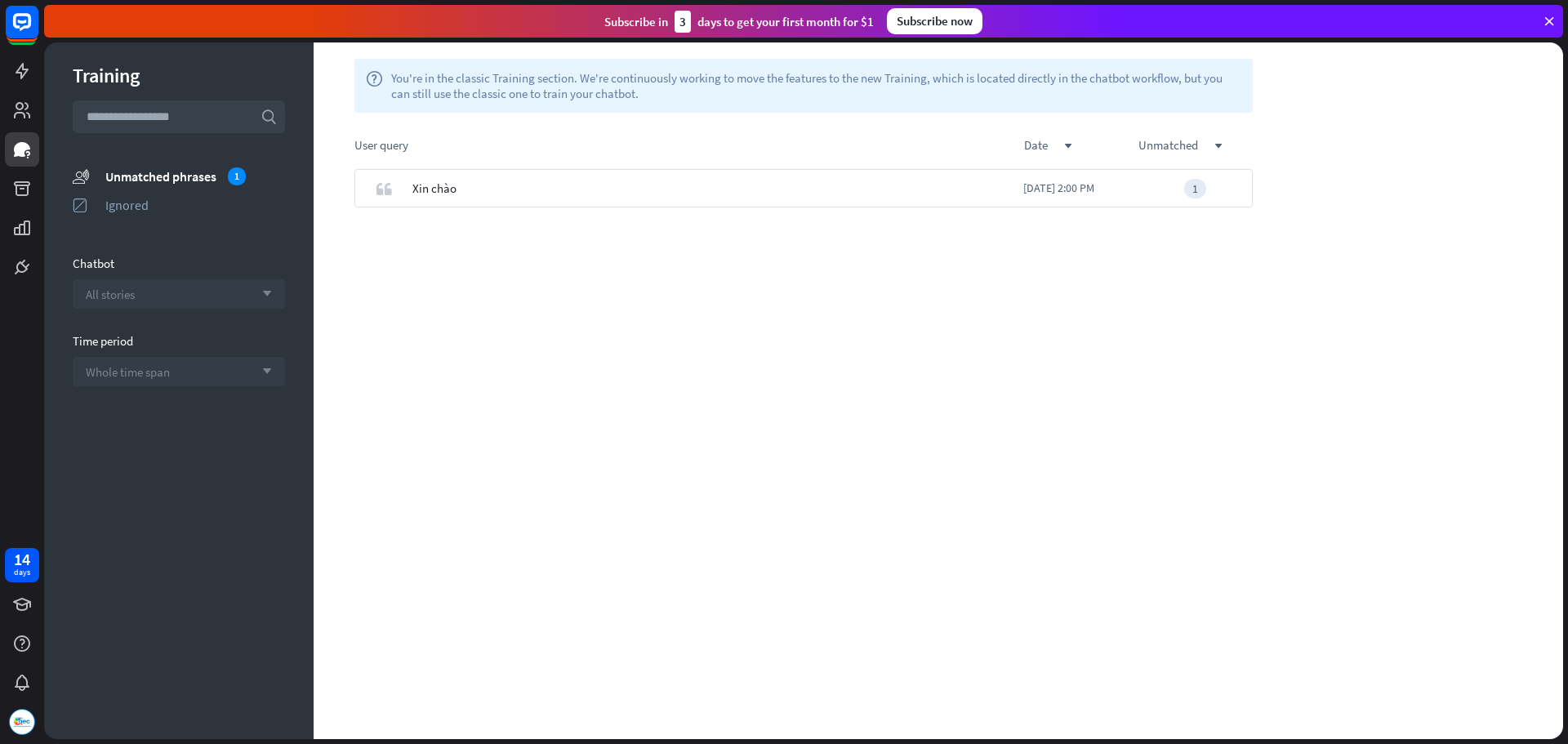
click at [146, 363] on div "Whole time span arrow_down" at bounding box center [179, 372] width 213 height 29
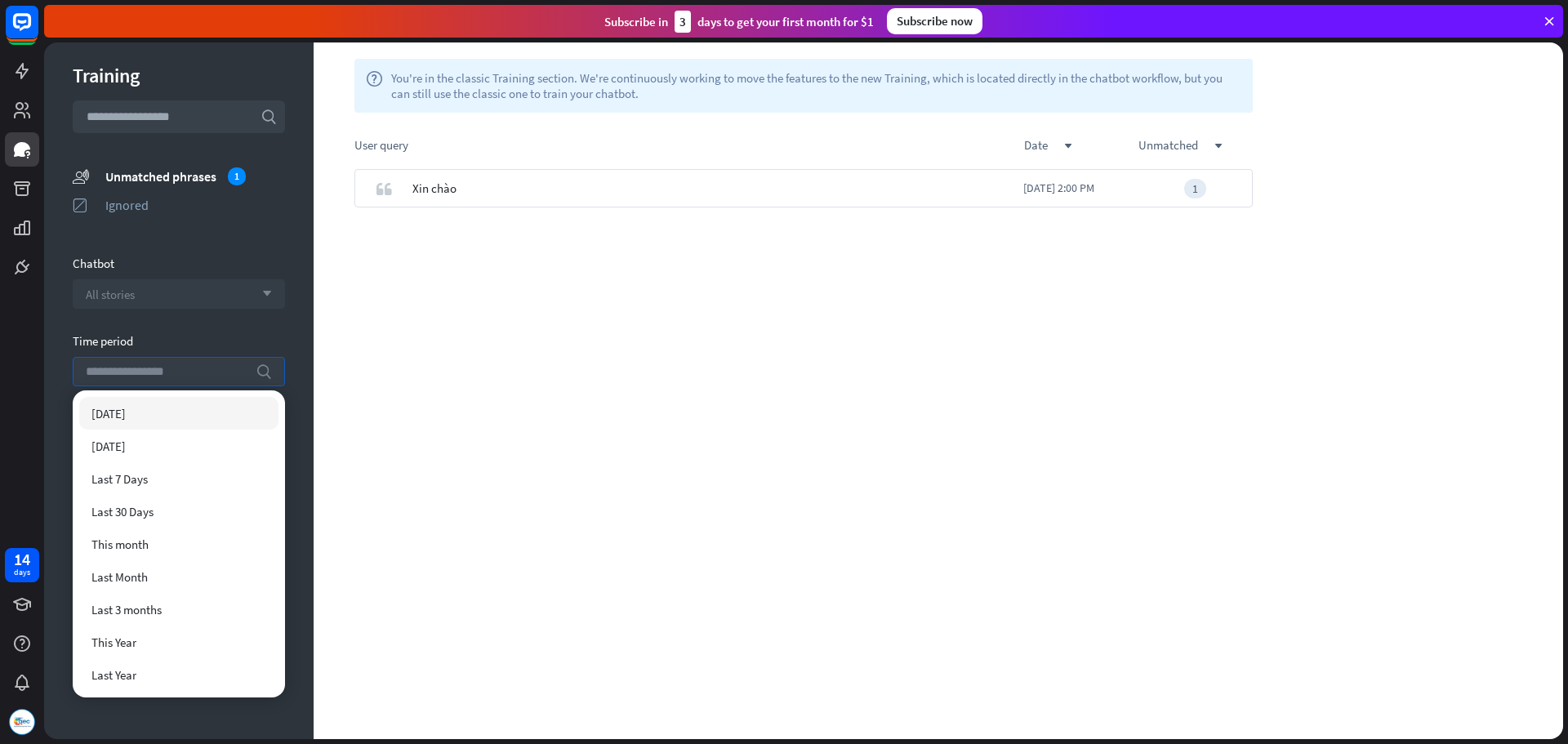
click at [146, 363] on input "search" at bounding box center [167, 372] width 162 height 28
click at [11, 111] on link at bounding box center [22, 110] width 34 height 34
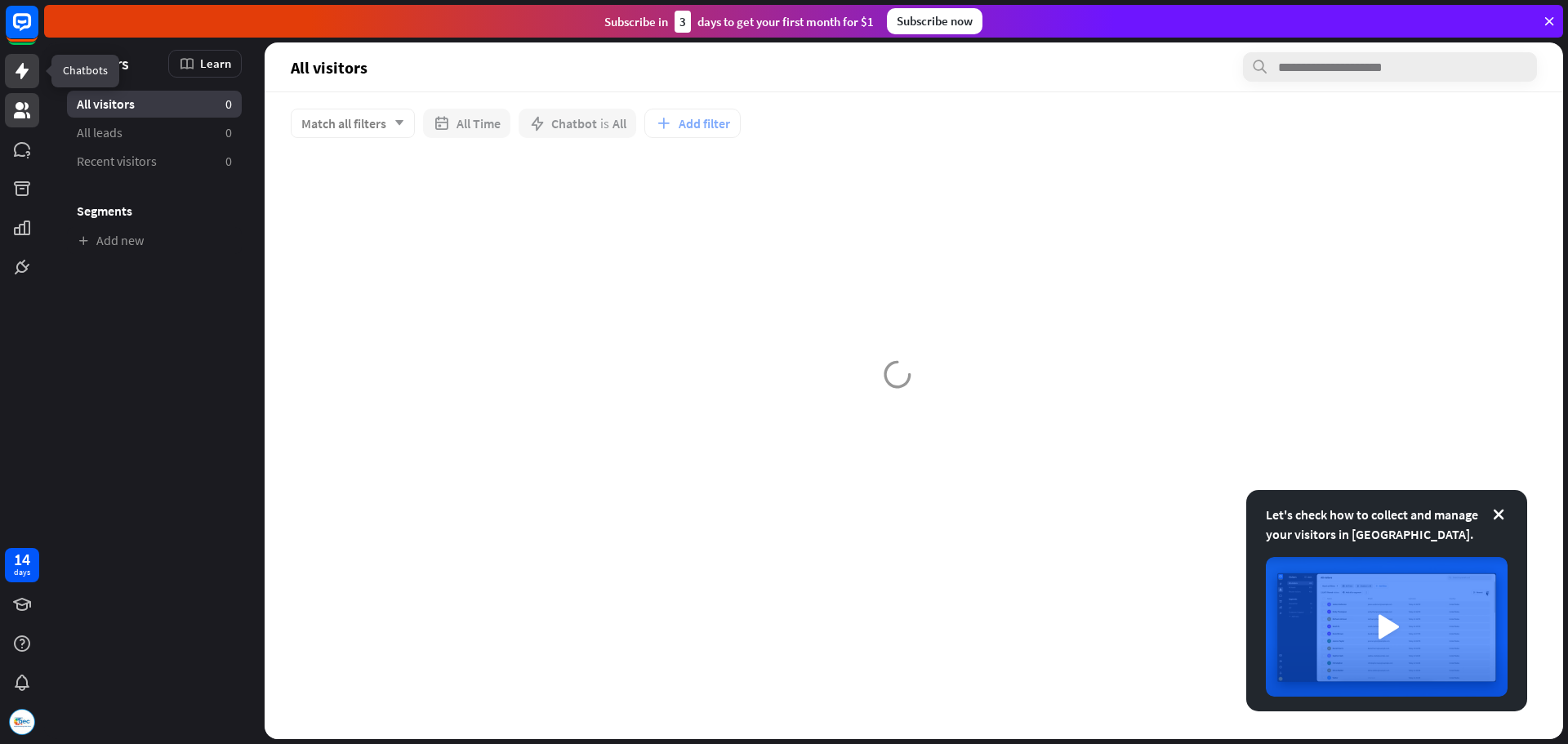
click at [20, 67] on icon at bounding box center [22, 71] width 13 height 16
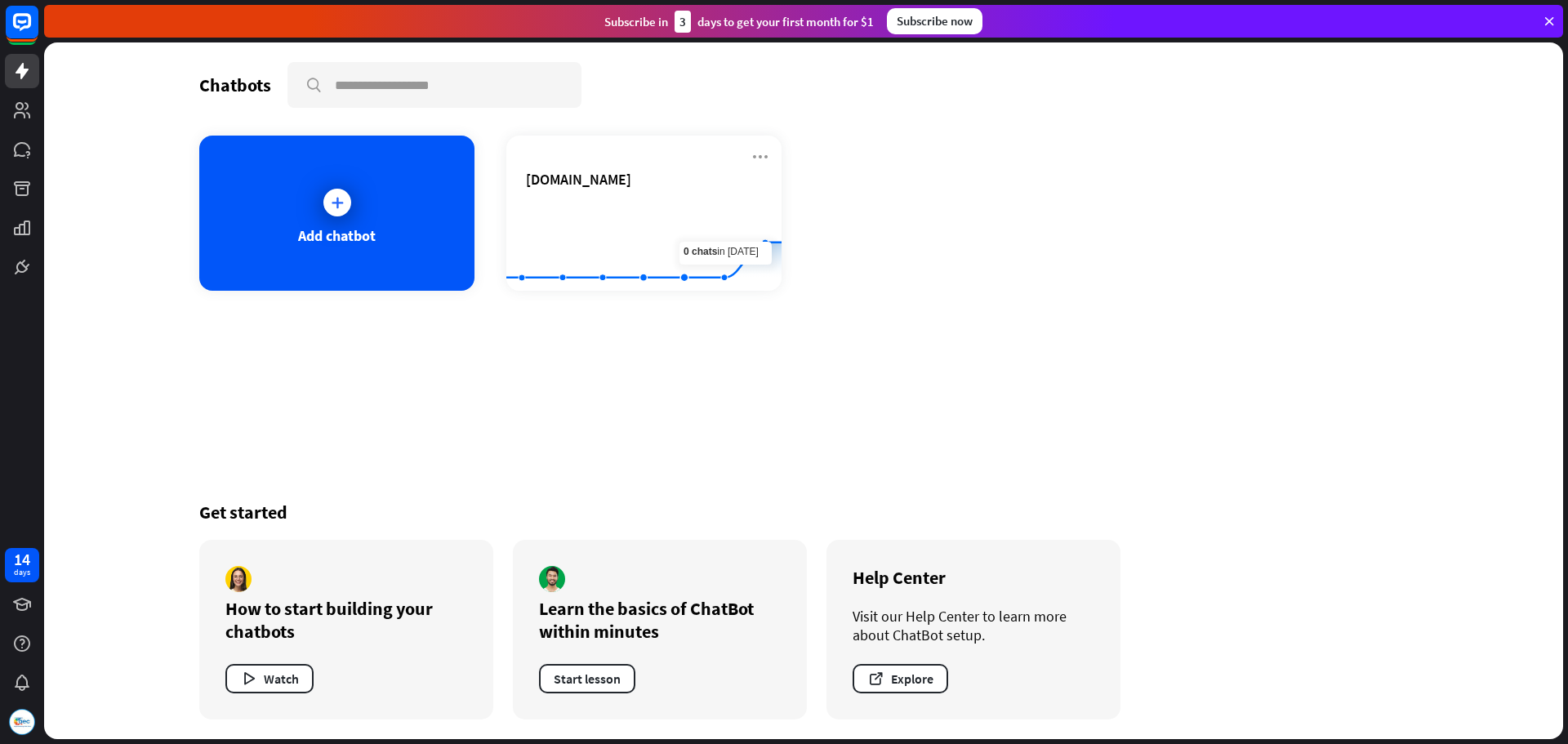
click at [994, 296] on div "Chatbots search Add chatbot [DOMAIN_NAME] Created with Highcharts 10.1.0 0 1 2 …" at bounding box center [803, 391] width 1307 height 697
